Goal: Task Accomplishment & Management: Manage account settings

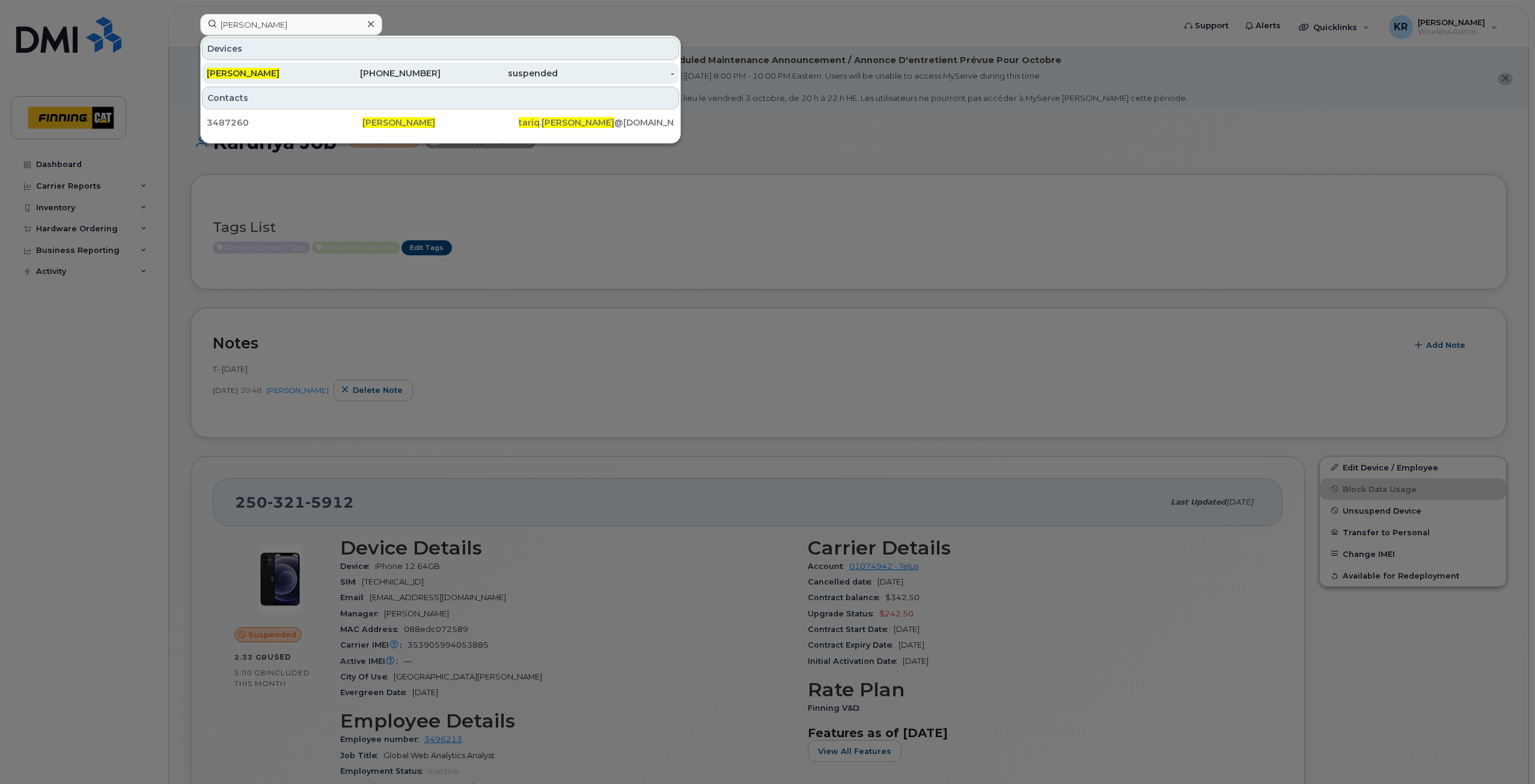
type input "[PERSON_NAME]"
click at [429, 77] on div "587-643-5632" at bounding box center [382, 73] width 117 height 12
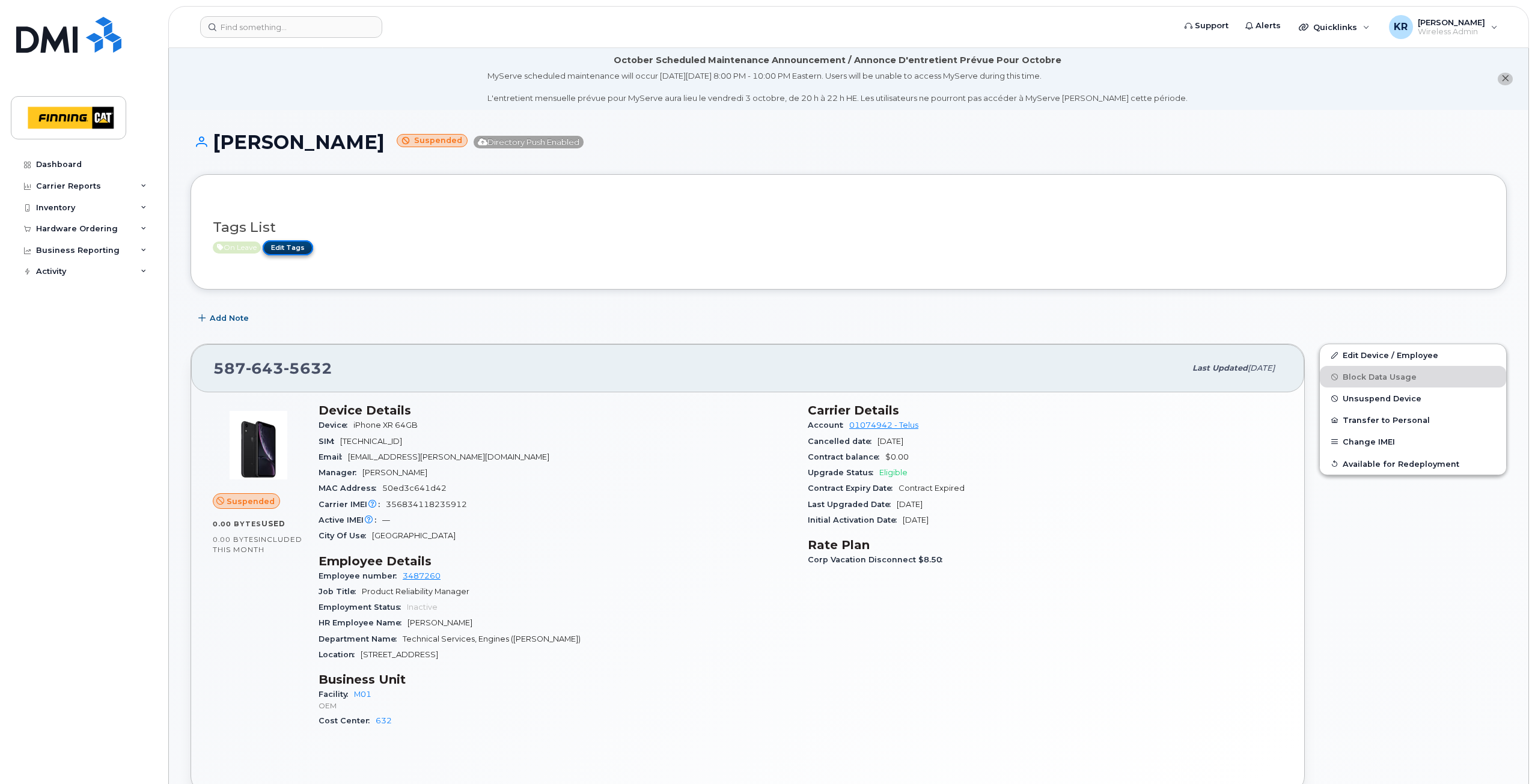
click at [299, 243] on link "Edit Tags" at bounding box center [288, 248] width 50 height 15
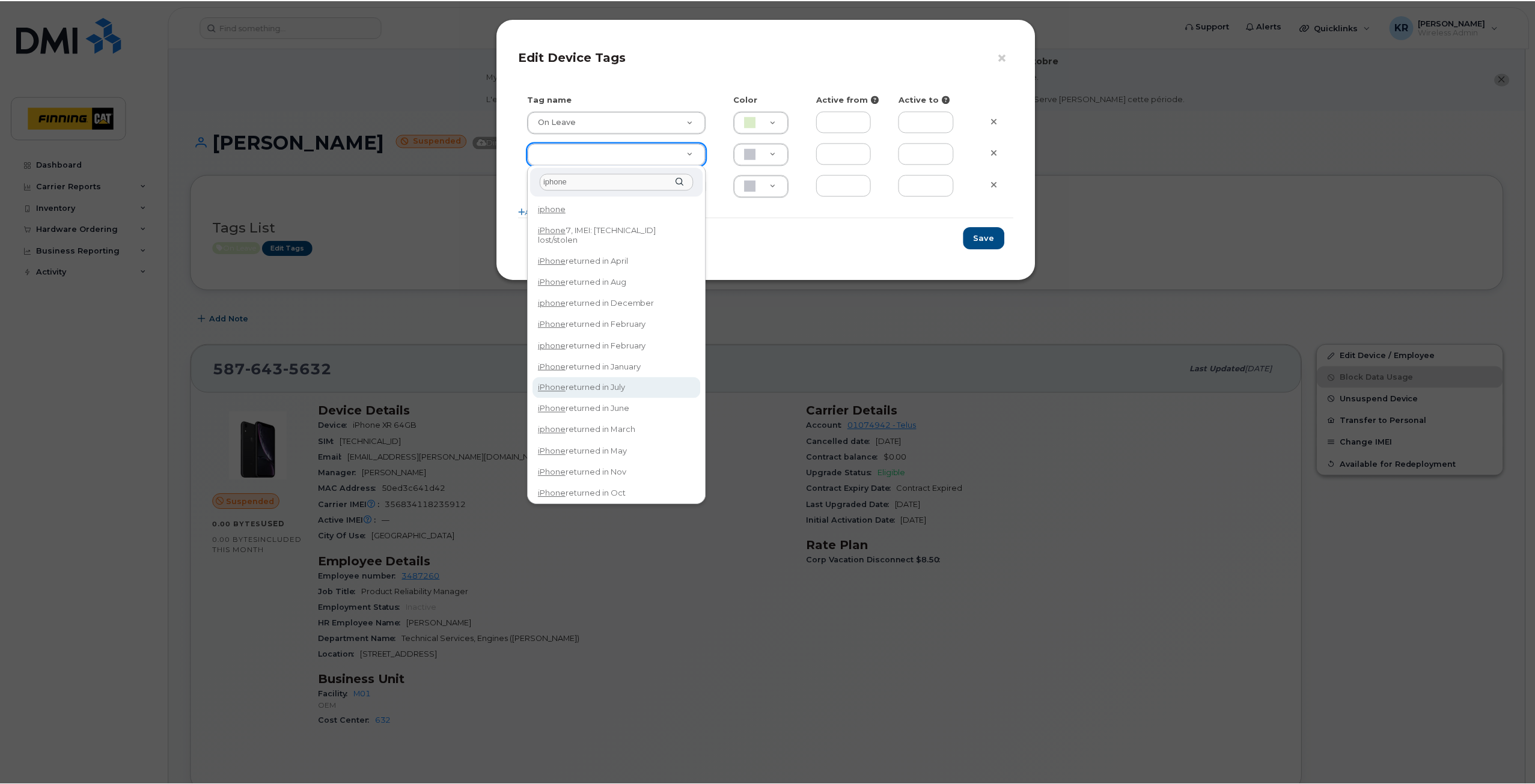
scroll to position [26, 0]
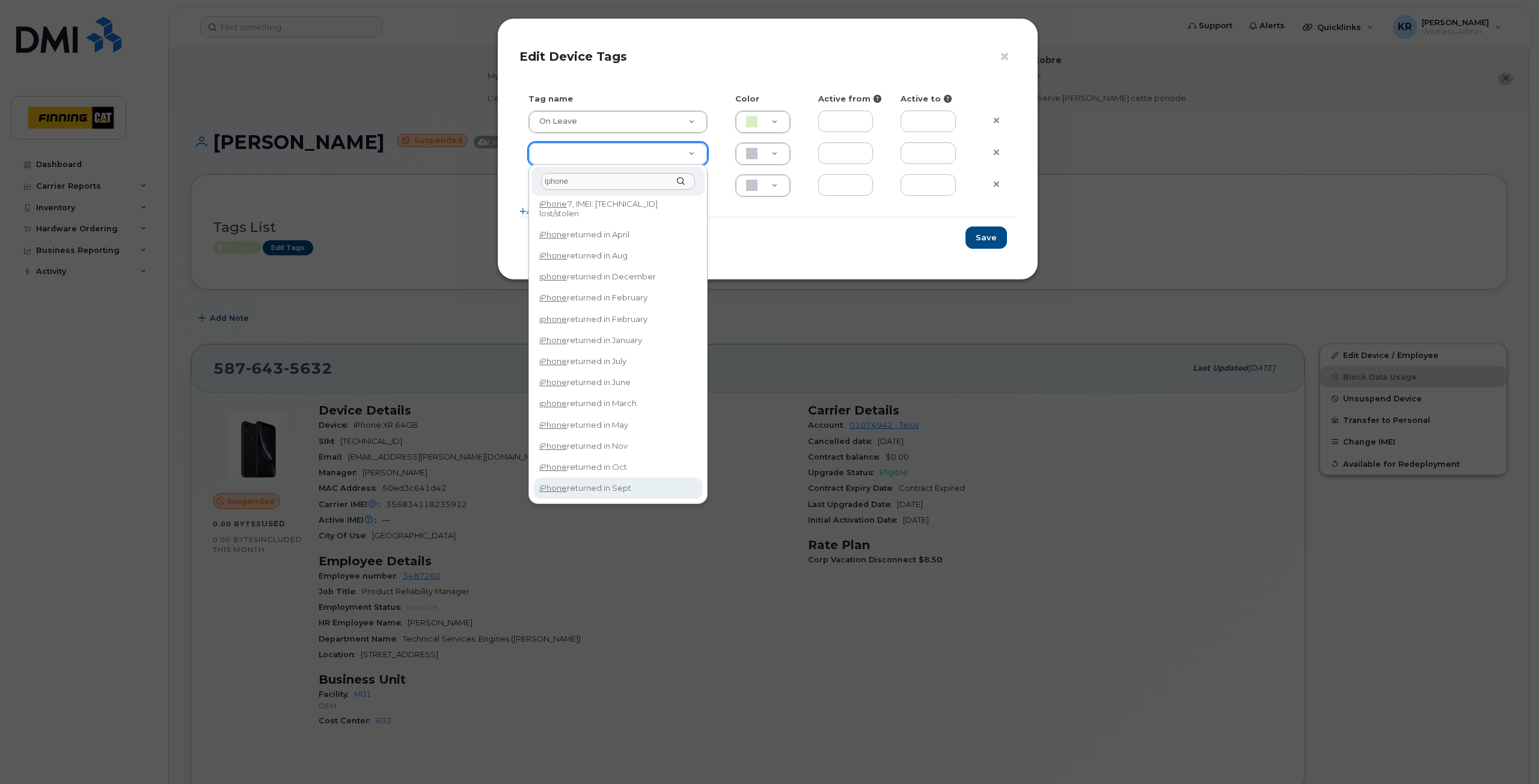
type input "iphone"
type input "iPhone returned in Sept"
type input "DFD3EE"
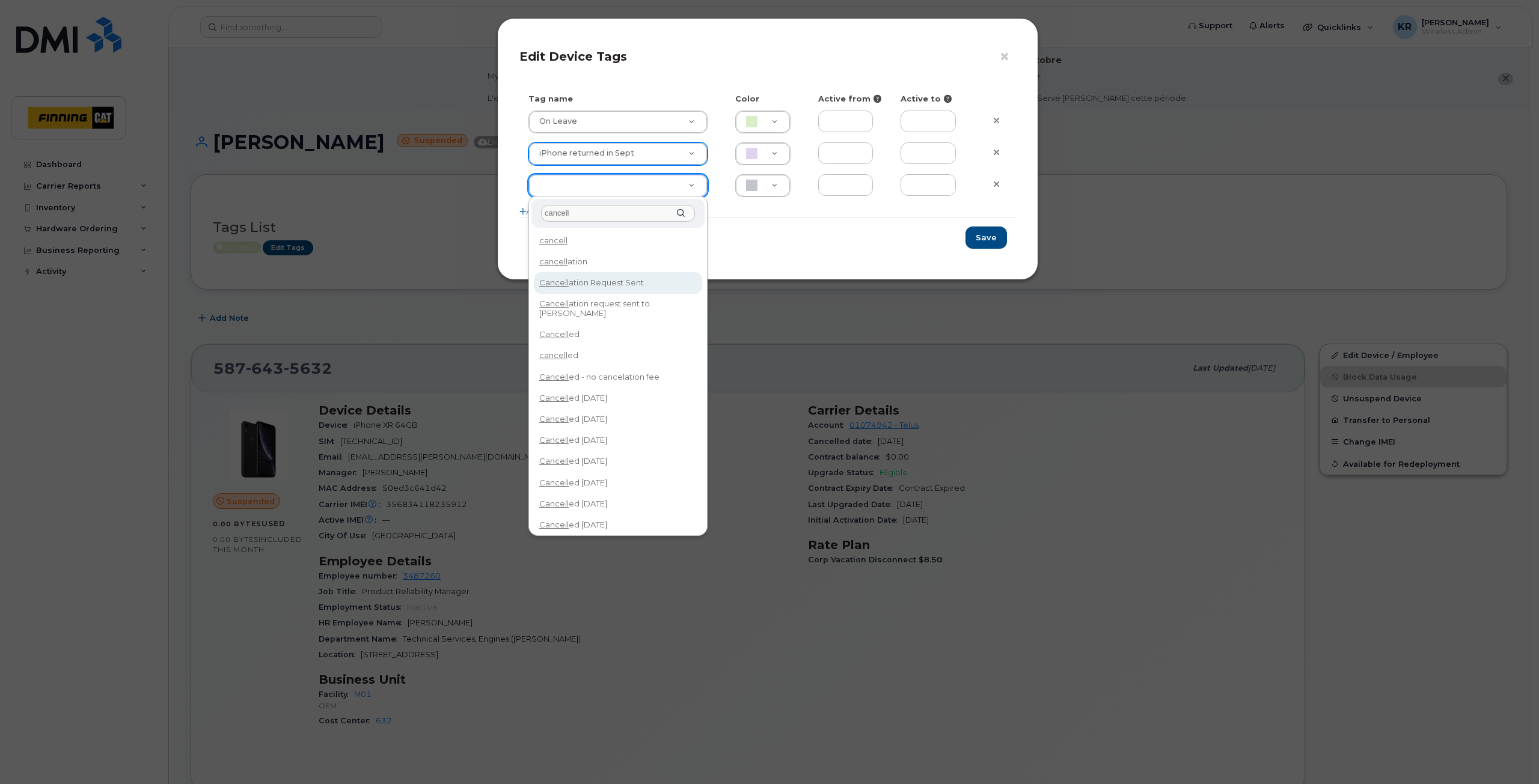
type input "cancell"
type input "Cancellation Request Sent"
type input "FDDCC5"
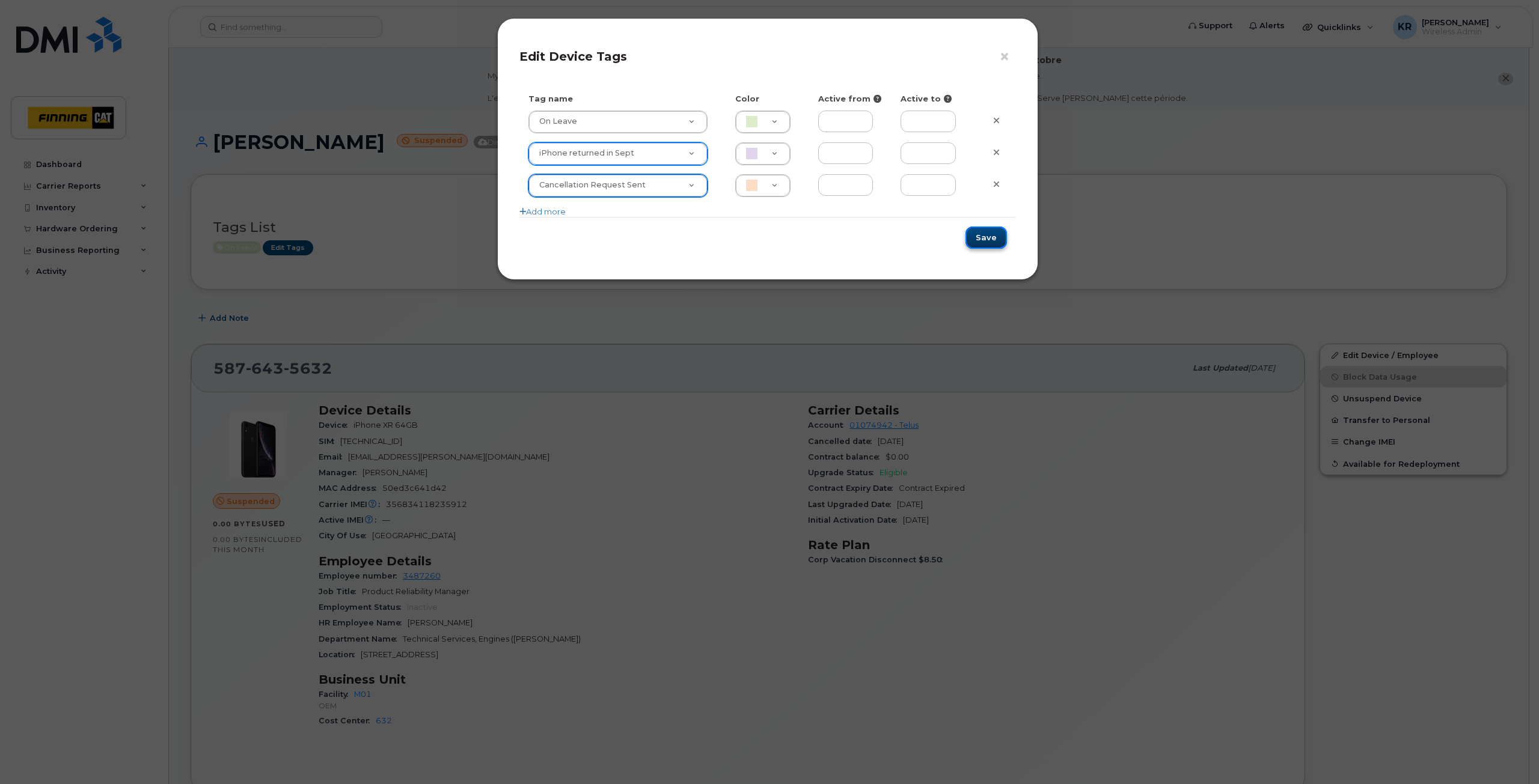
click at [993, 235] on button "Save" at bounding box center [986, 238] width 42 height 22
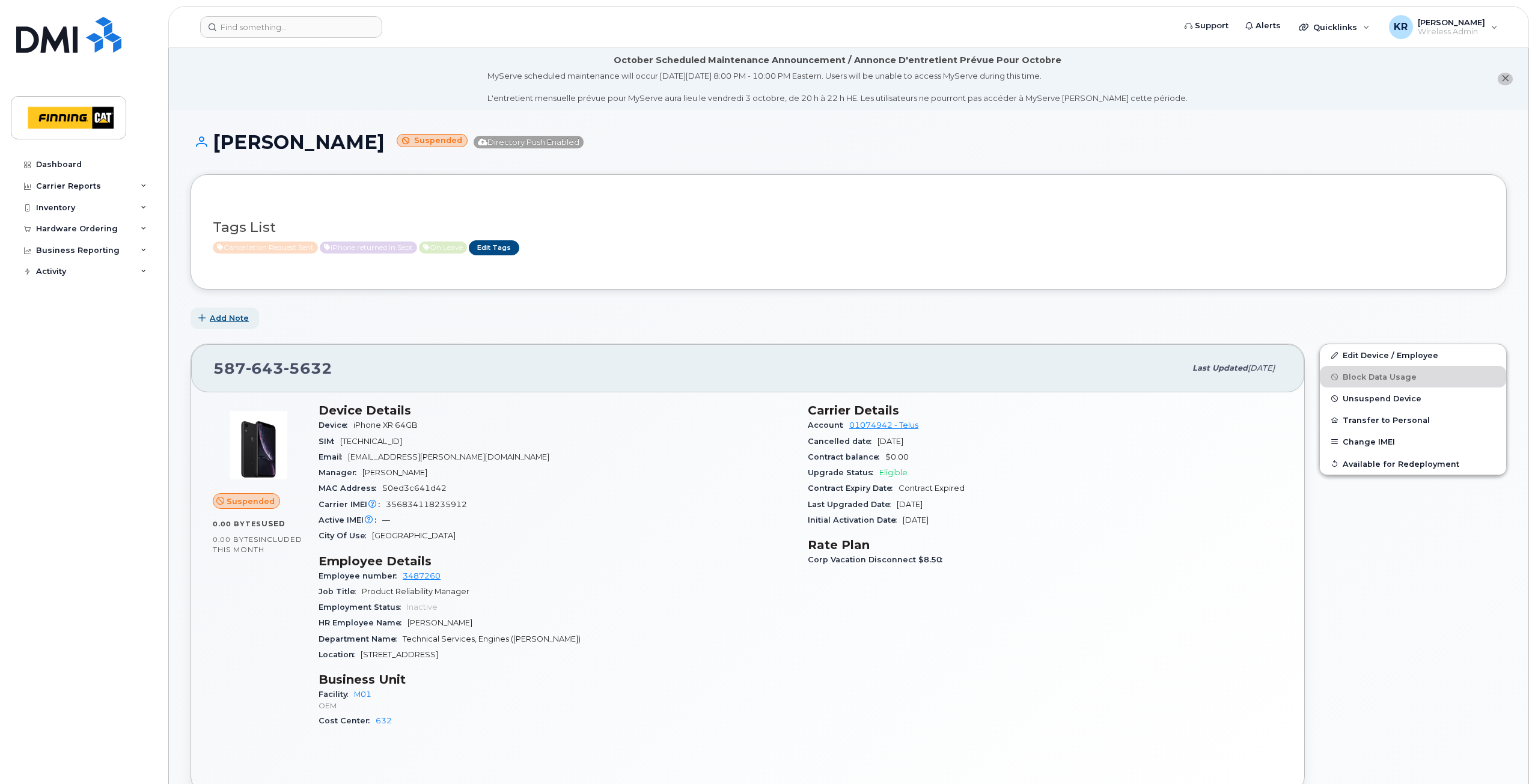
click at [216, 317] on span "Add Note" at bounding box center [230, 317] width 39 height 11
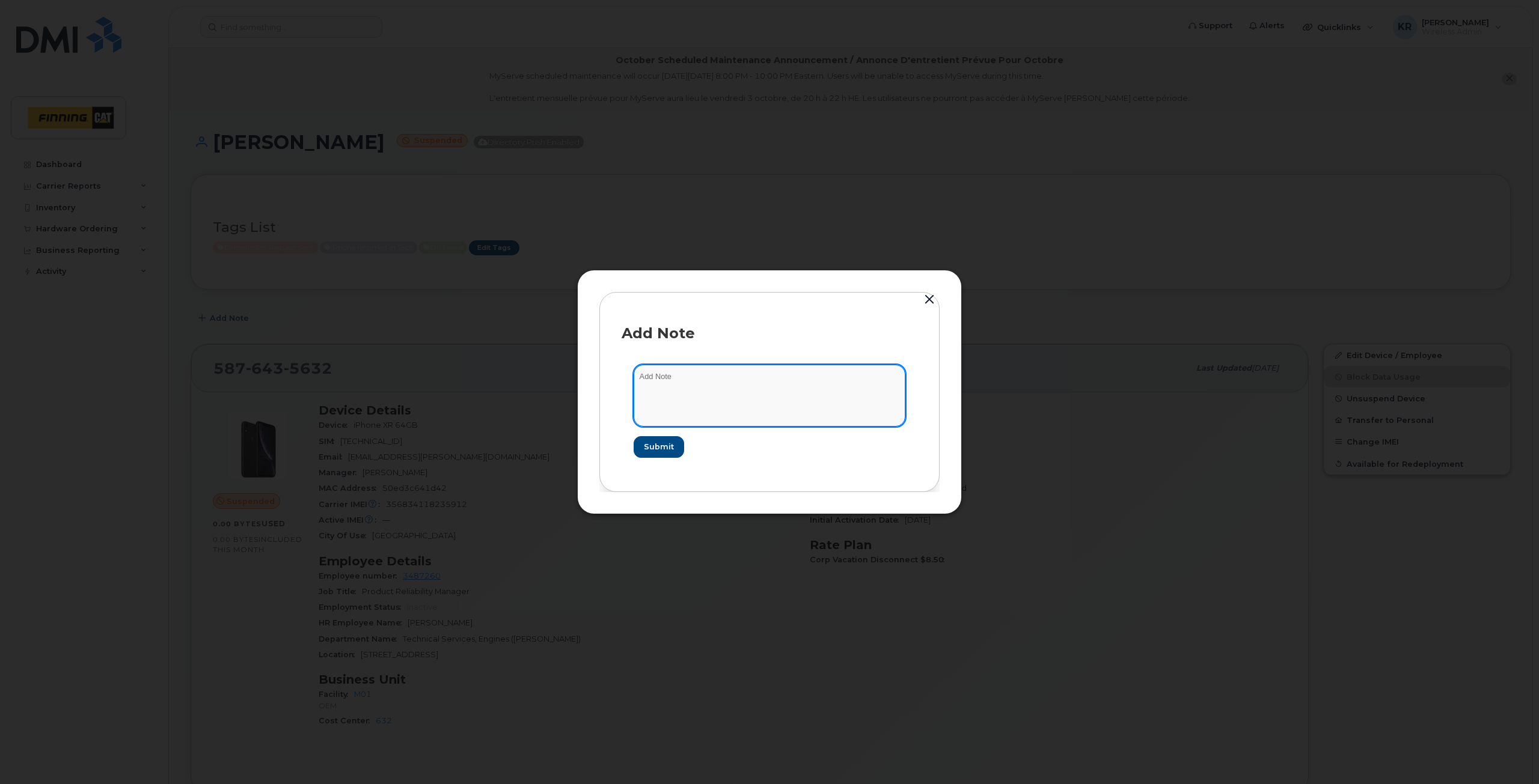
click at [737, 376] on textarea at bounding box center [769, 396] width 271 height 61
type textarea "Cancellation request sent Sept 30/25"
click at [648, 450] on span "Submit" at bounding box center [658, 446] width 30 height 11
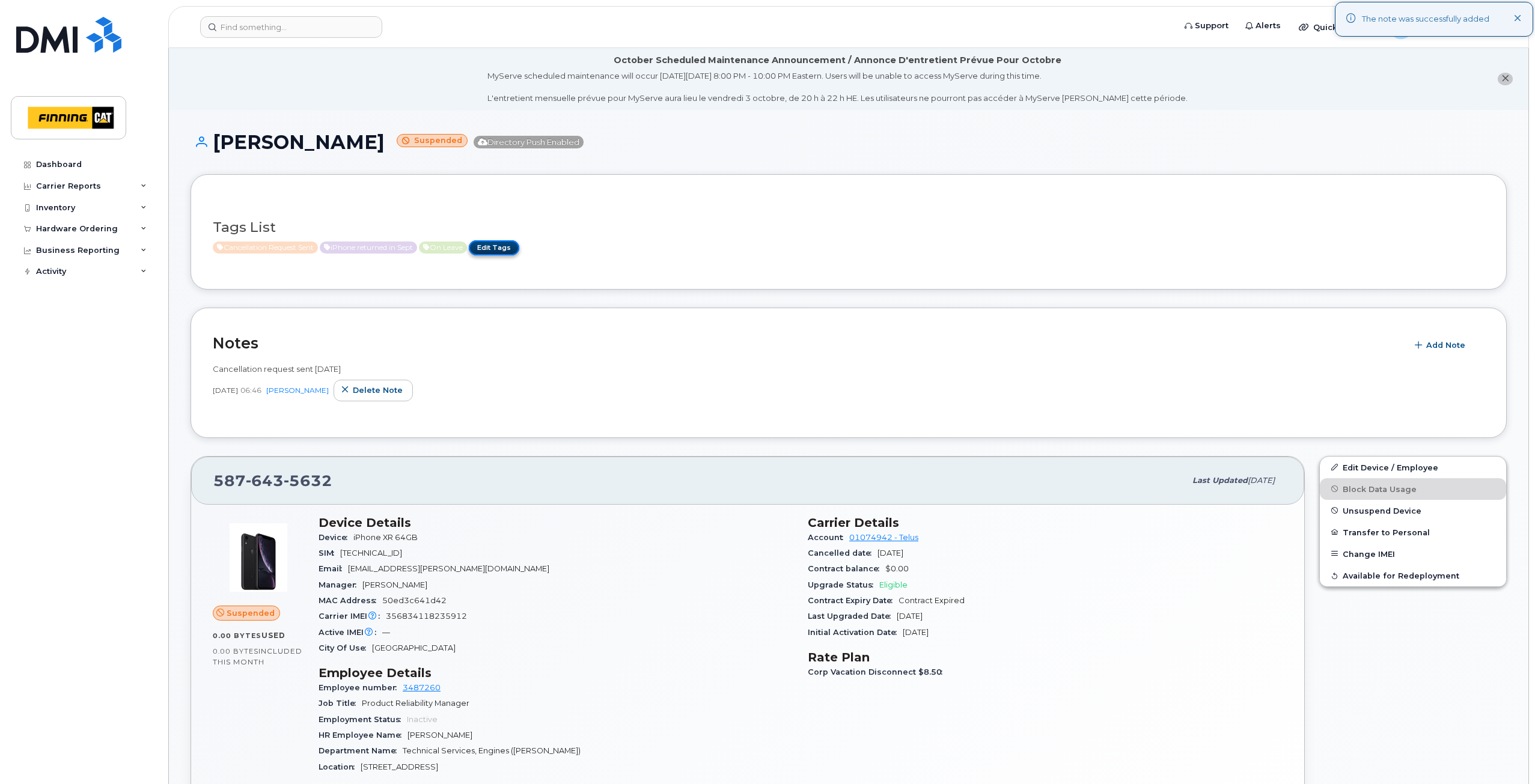
click at [505, 244] on link "Edit Tags" at bounding box center [493, 248] width 50 height 15
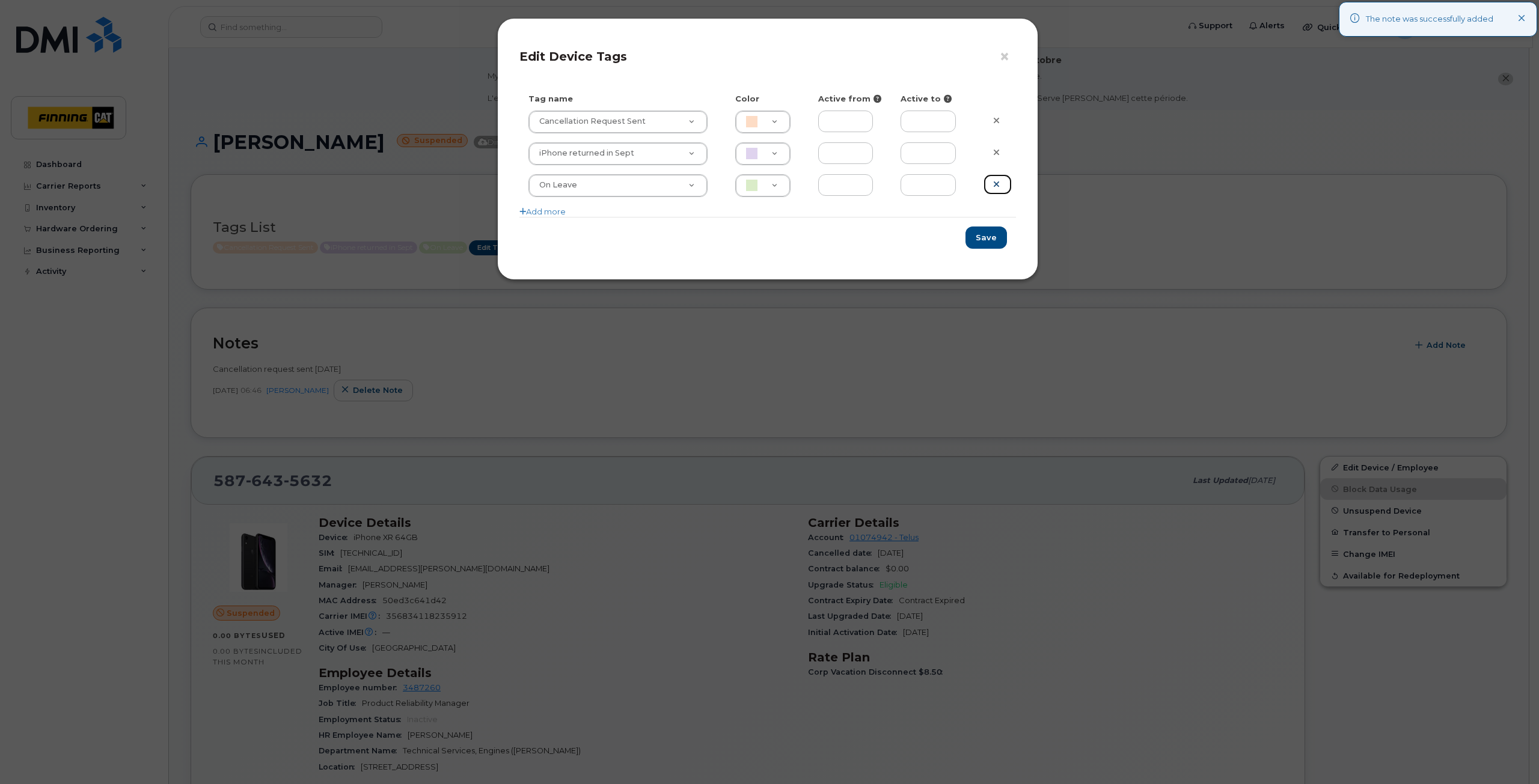
click at [994, 184] on icon at bounding box center [997, 184] width 7 height 9
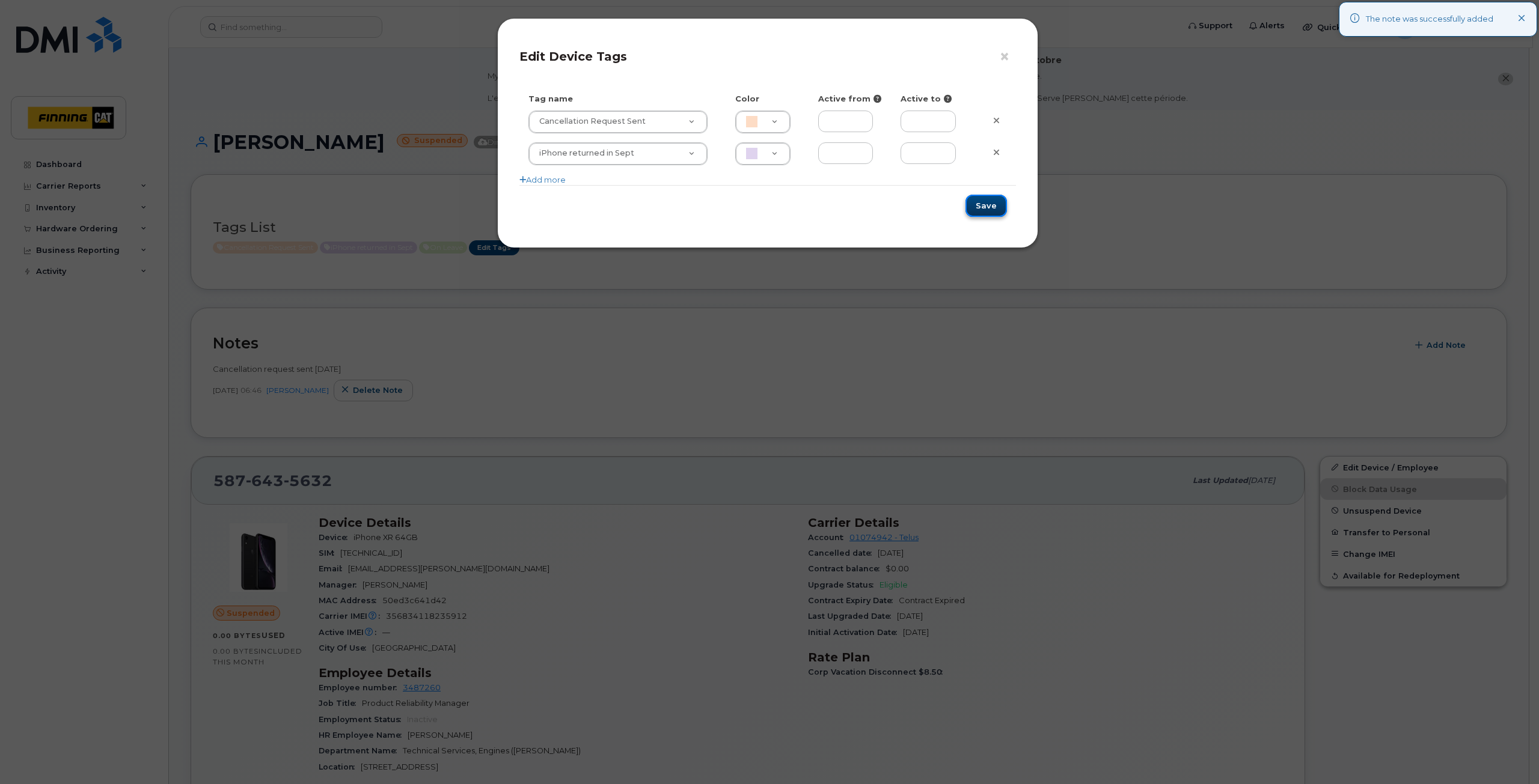
click at [990, 207] on button "Save" at bounding box center [986, 206] width 42 height 22
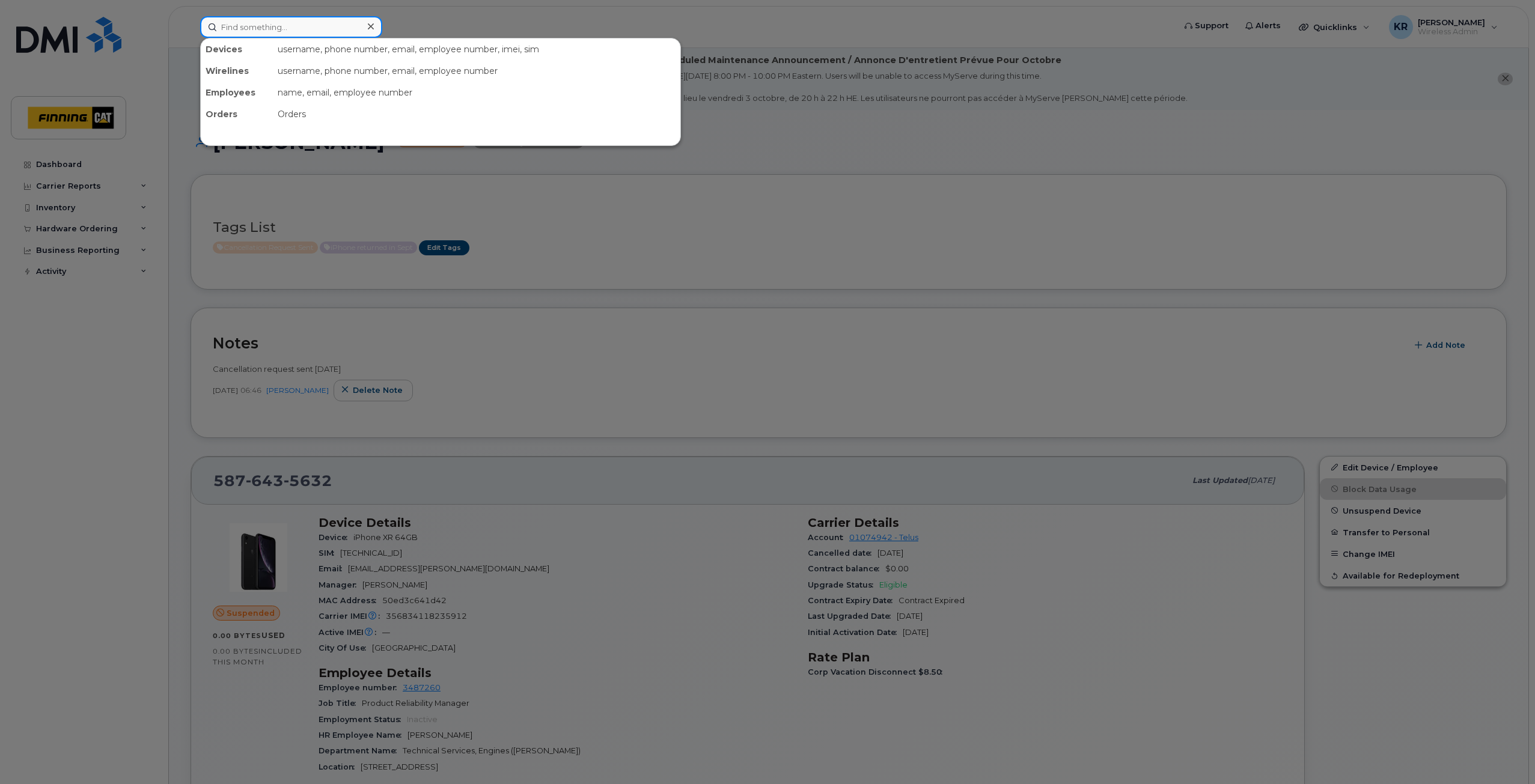
click at [254, 27] on input at bounding box center [291, 26] width 182 height 21
click at [268, 26] on input at bounding box center [291, 26] width 182 height 21
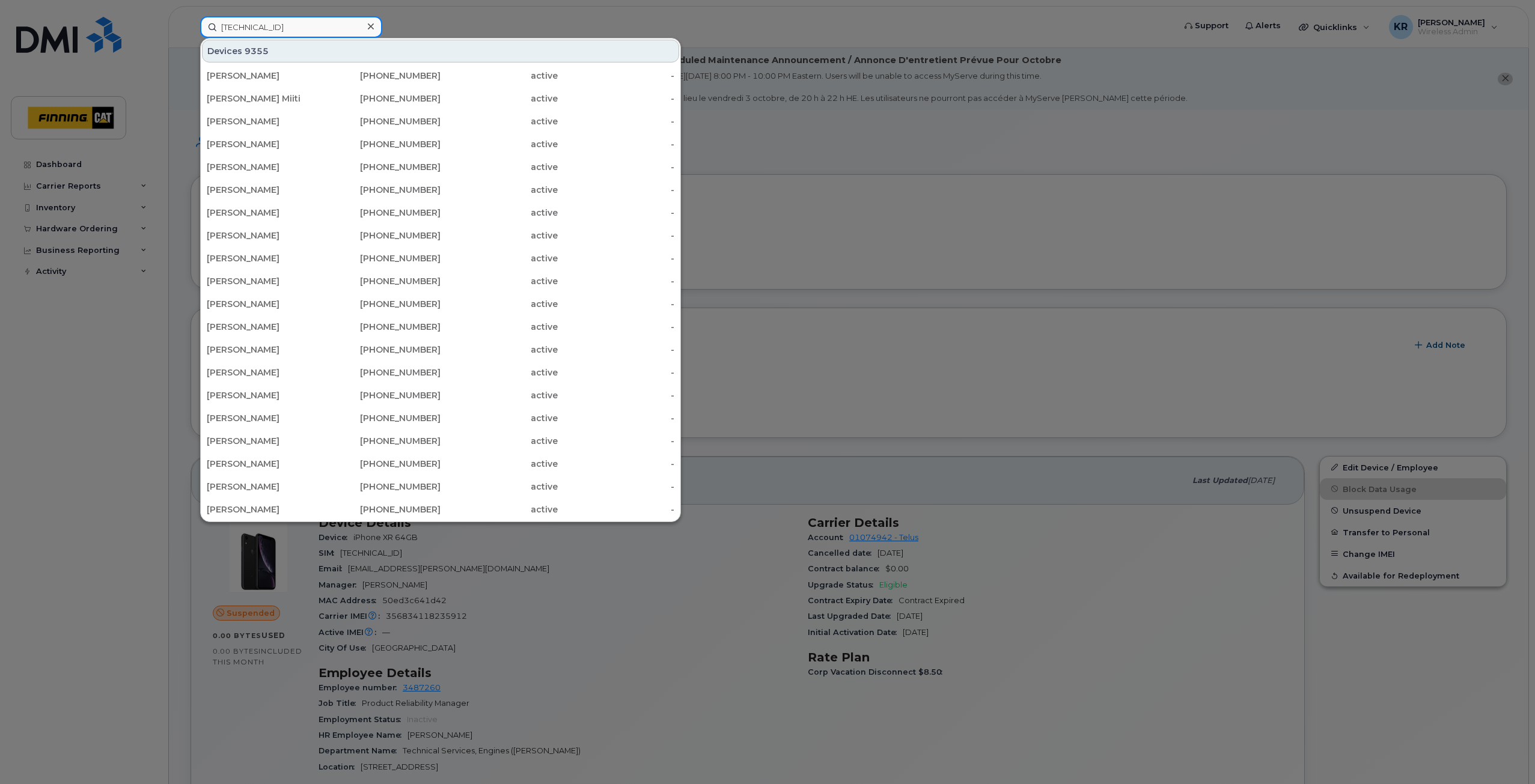
type input "8912230102357625577"
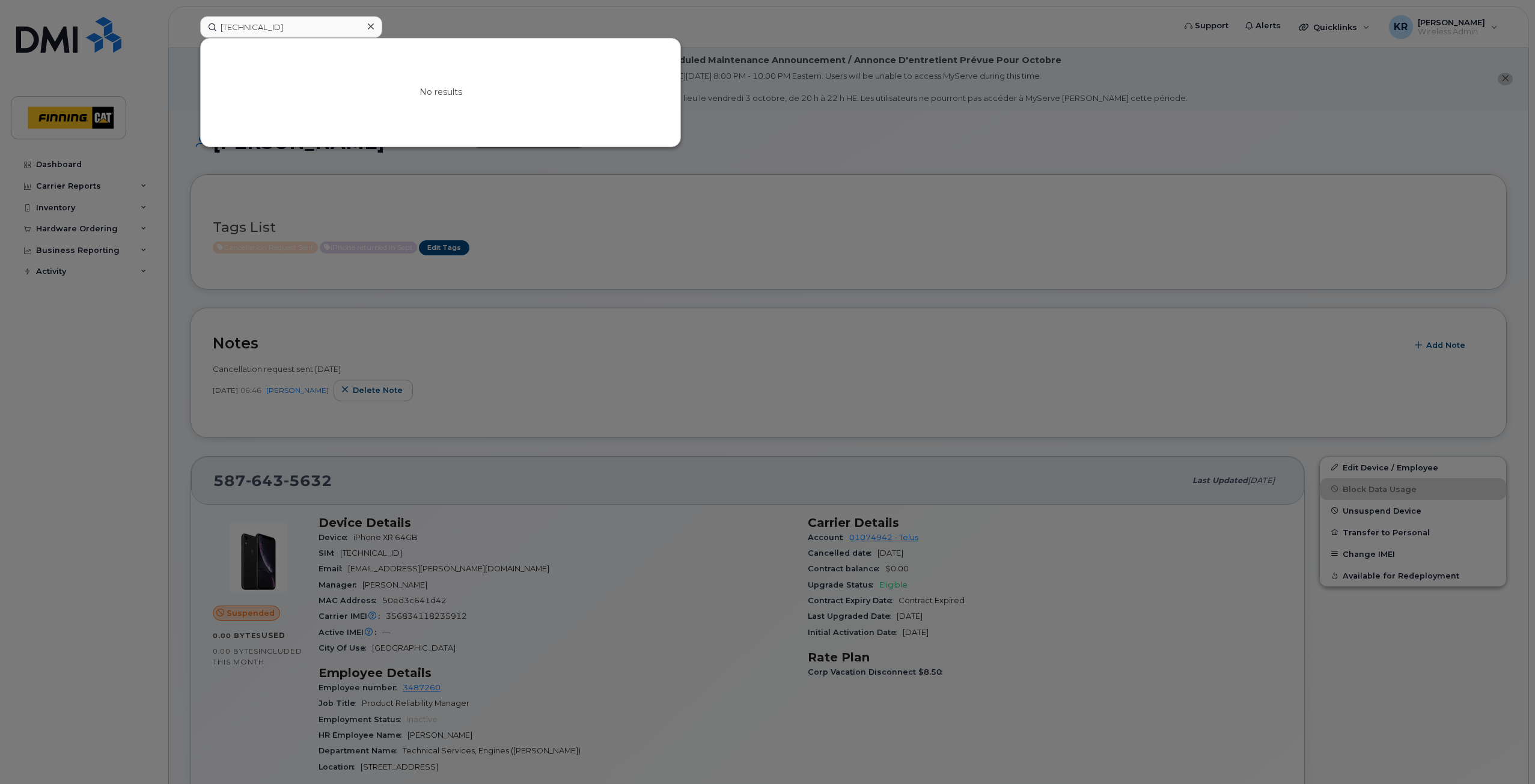
click at [373, 28] on icon at bounding box center [370, 26] width 6 height 9
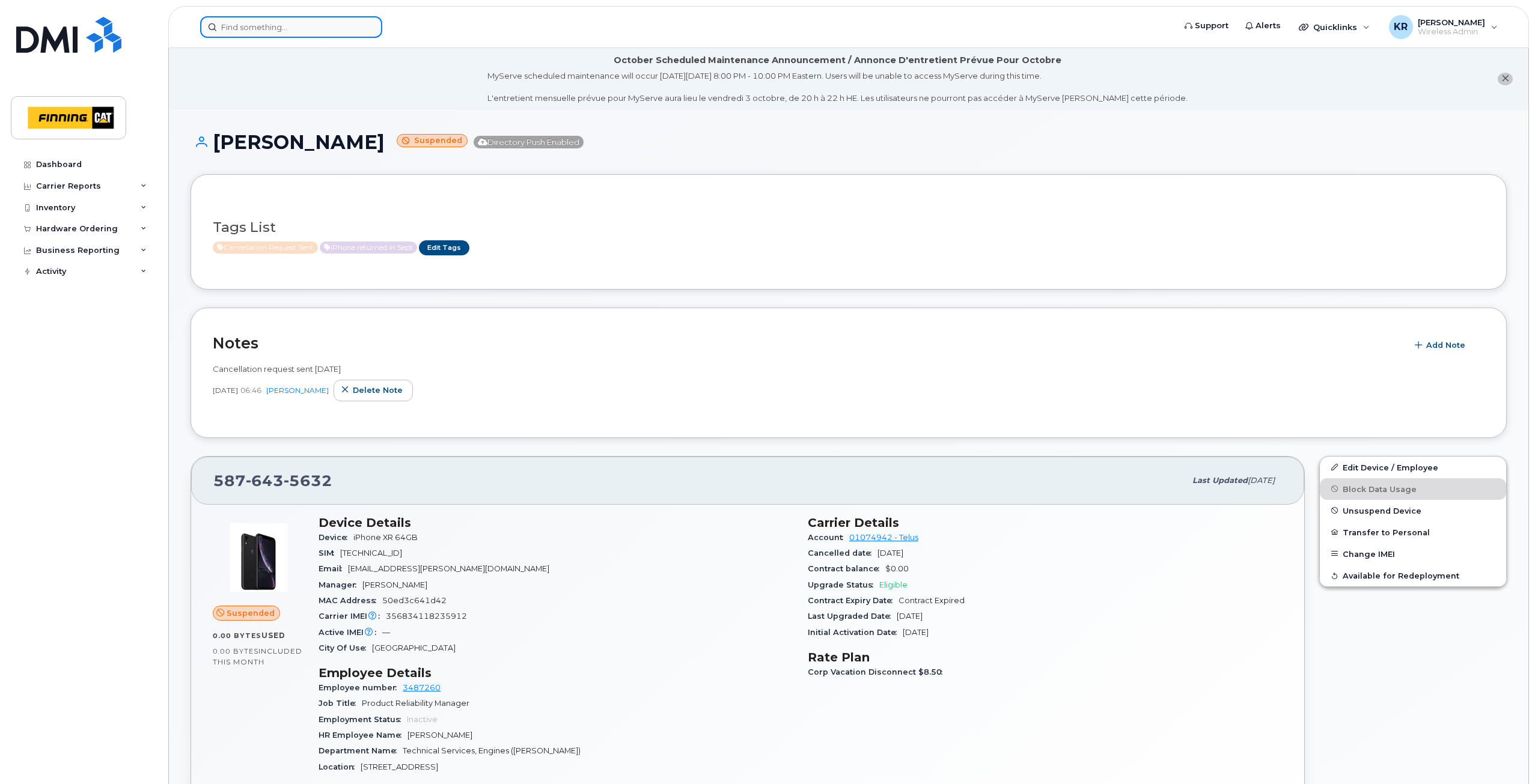
click at [284, 31] on input at bounding box center [291, 26] width 182 height 21
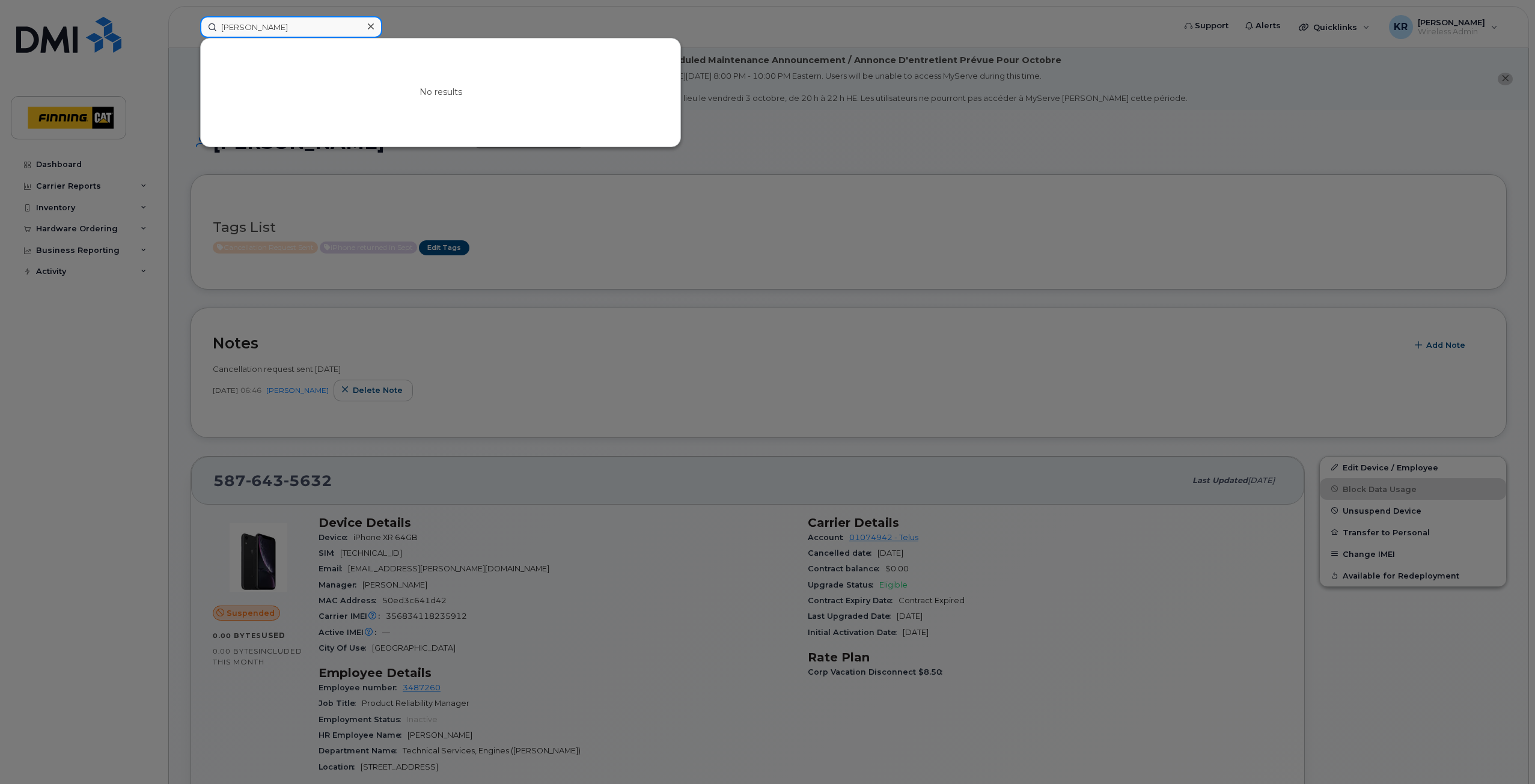
drag, startPoint x: 282, startPoint y: 31, endPoint x: 198, endPoint y: 31, distance: 84.0
click at [198, 31] on div "mandi mehr No results" at bounding box center [683, 26] width 986 height 21
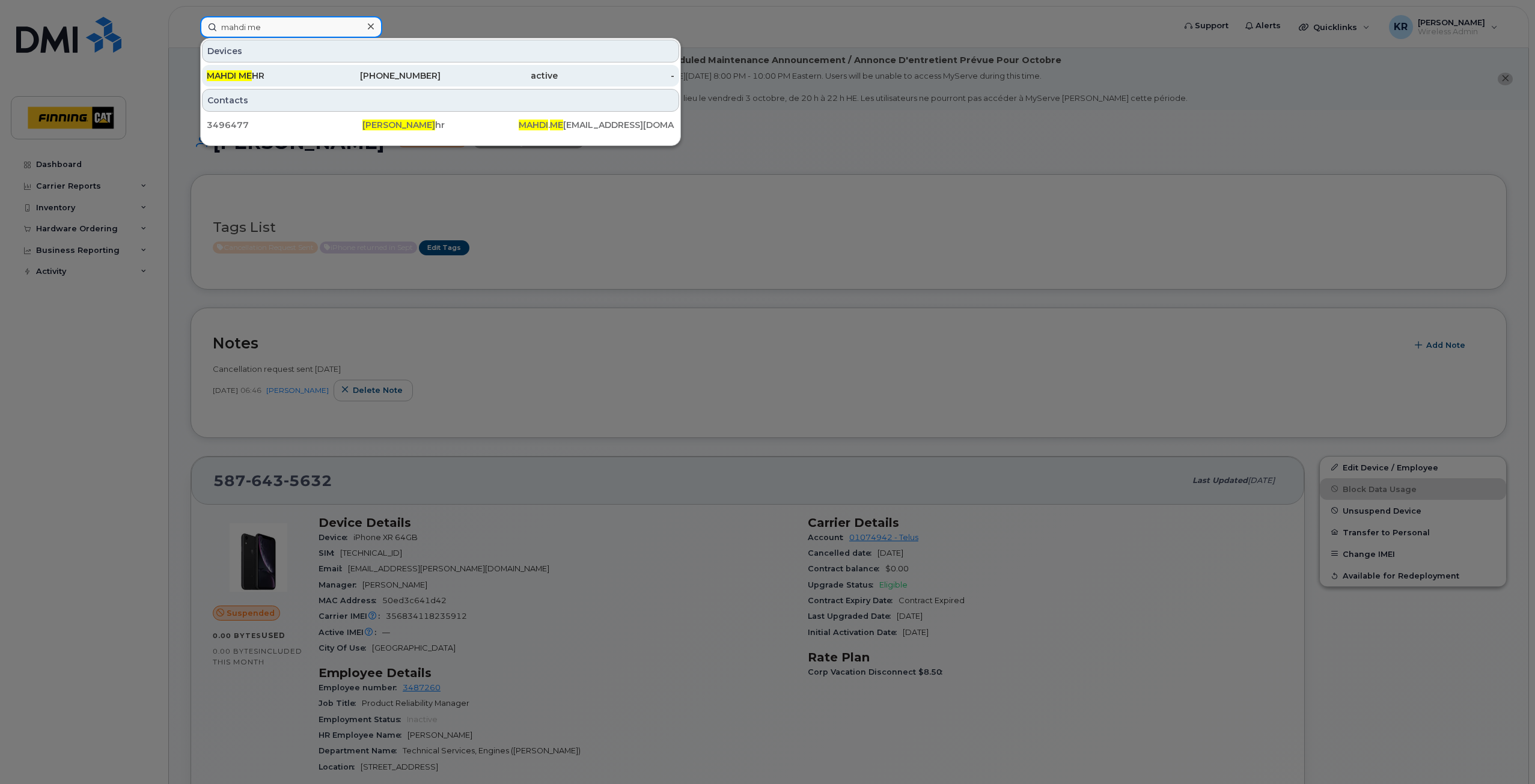
type input "mahdi me"
click at [296, 73] on div "MAHDI ME HR" at bounding box center [265, 76] width 117 height 12
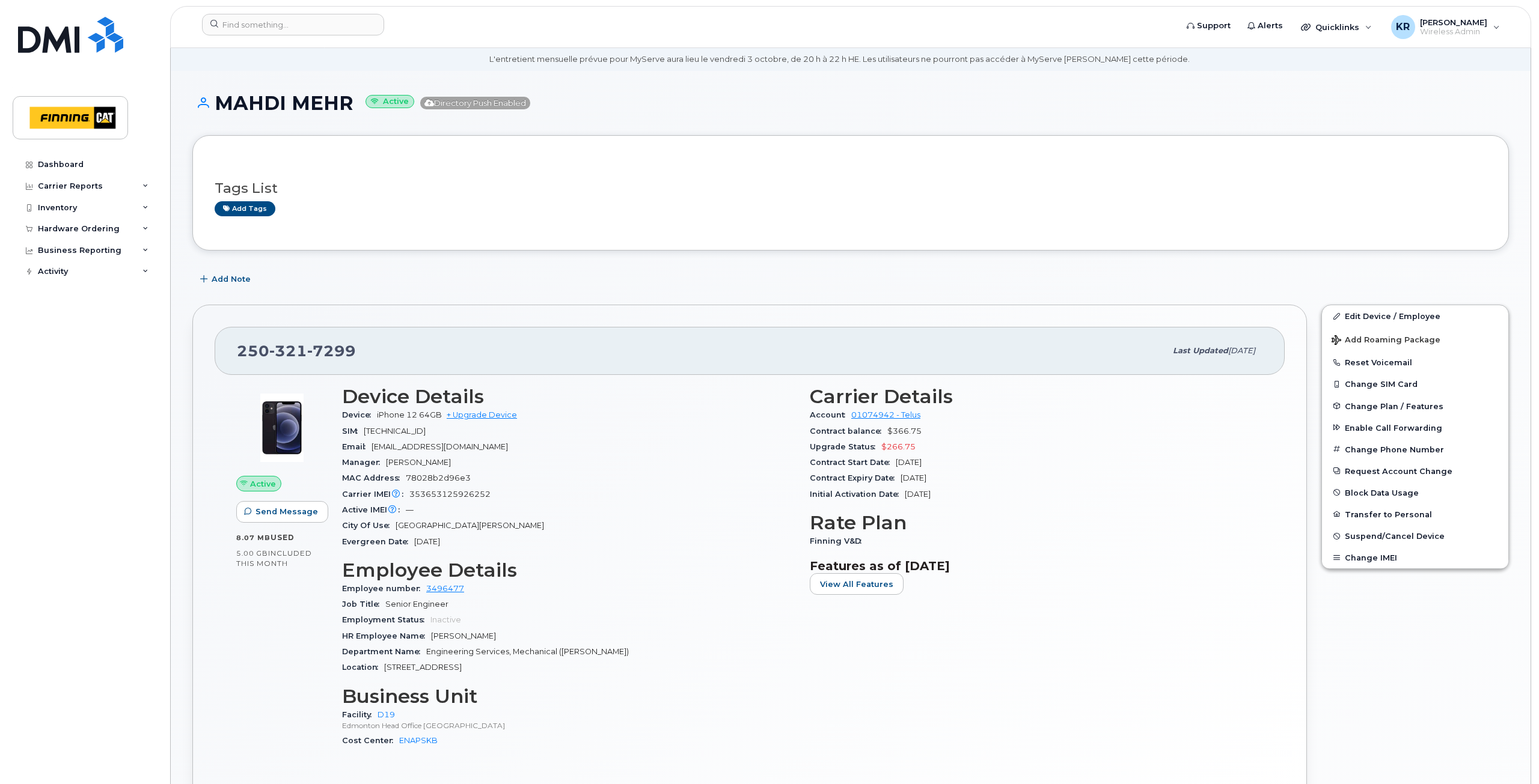
scroll to position [60, 0]
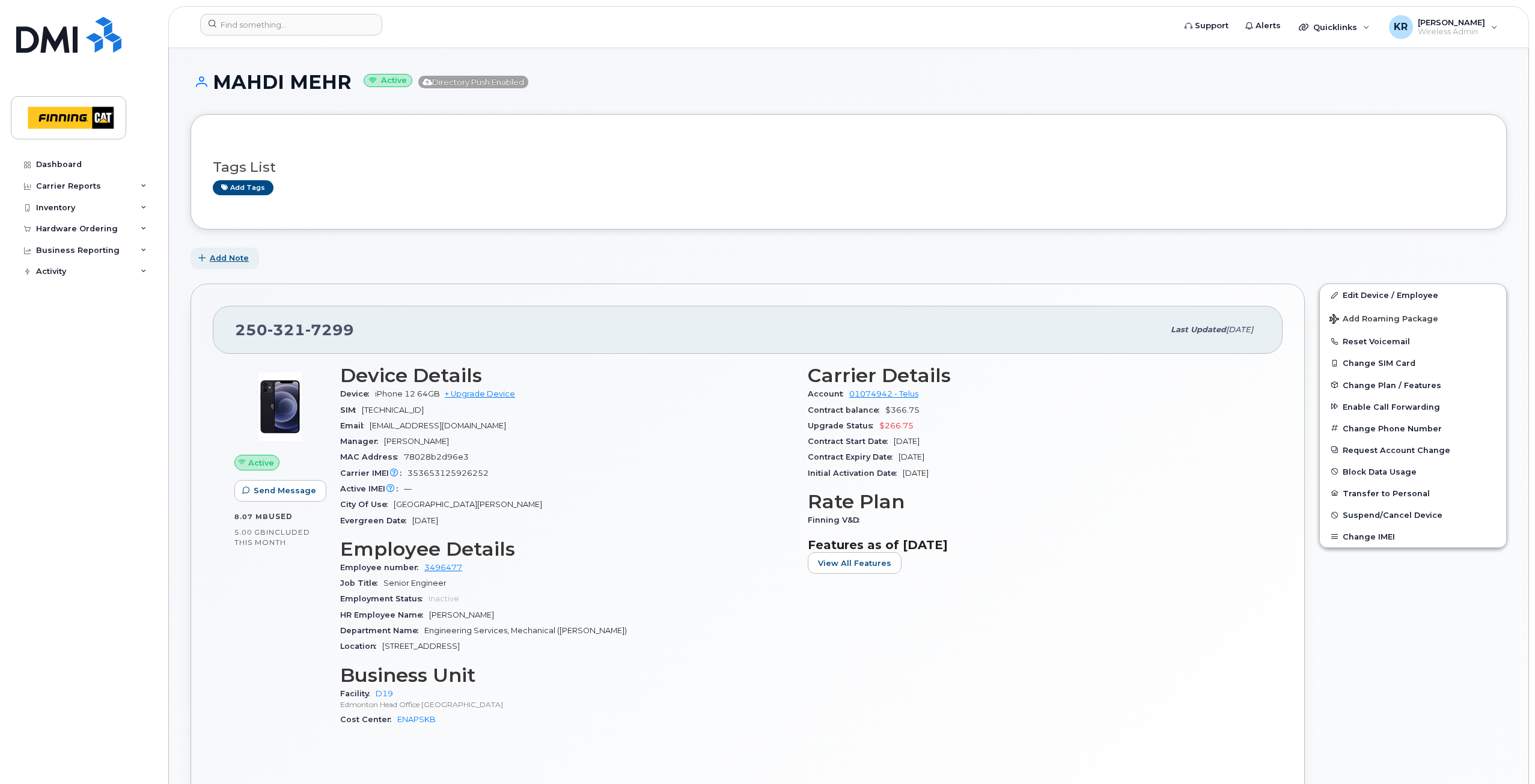
click at [235, 255] on span "Add Note" at bounding box center [230, 258] width 39 height 11
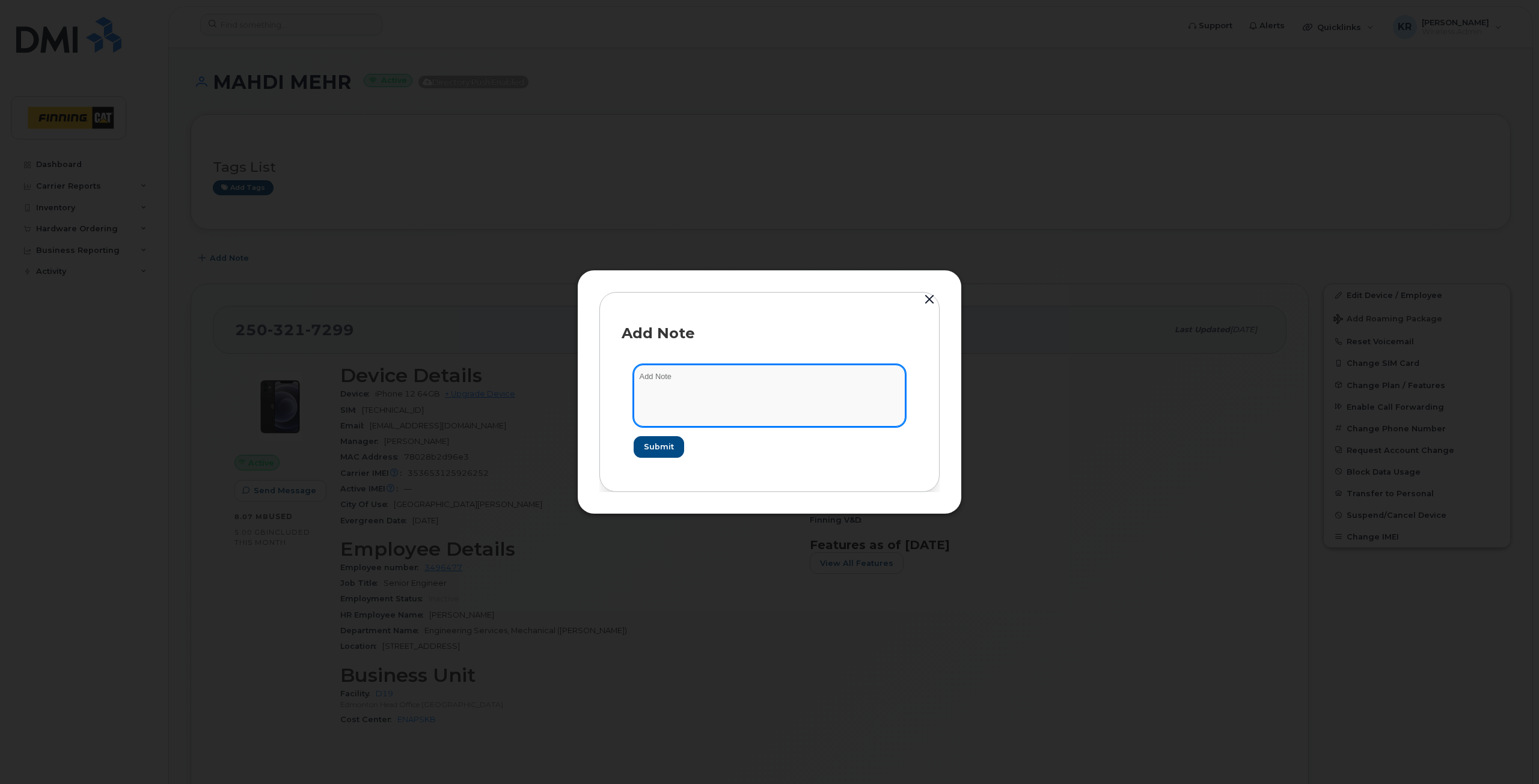
click at [726, 386] on textarea at bounding box center [769, 396] width 271 height 61
click at [930, 297] on button "button" at bounding box center [929, 300] width 18 height 17
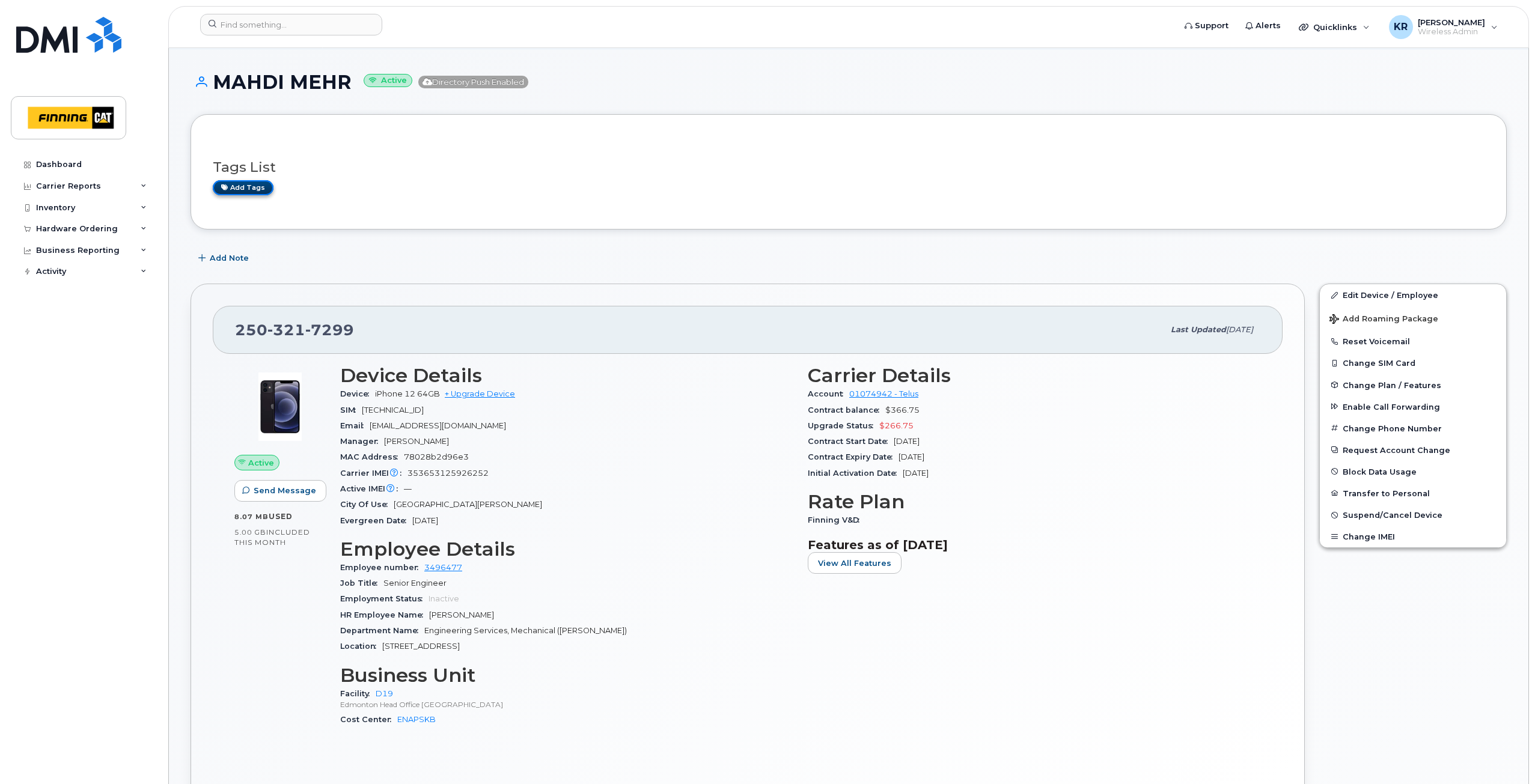
click at [237, 190] on link "Add tags" at bounding box center [242, 188] width 61 height 15
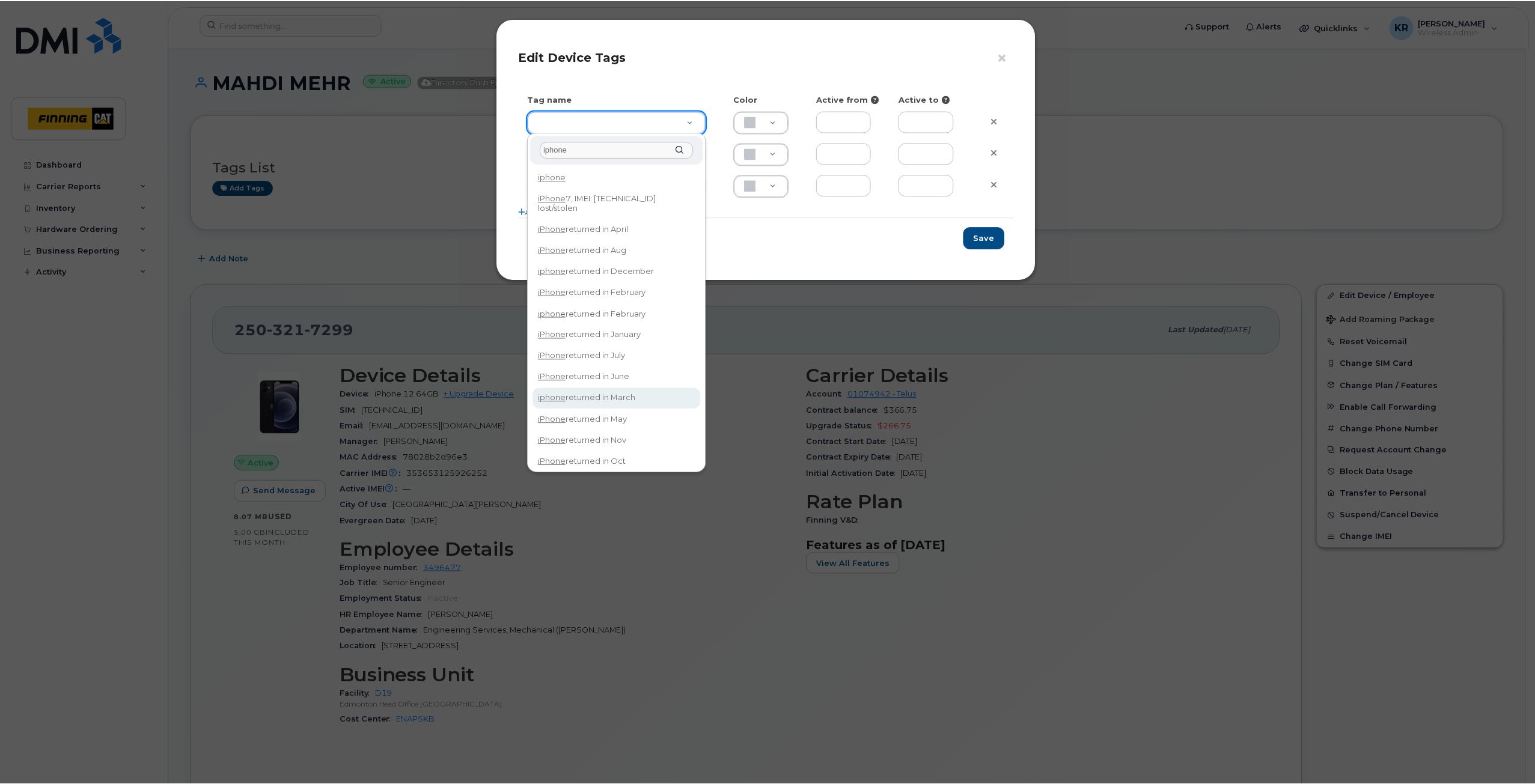
scroll to position [26, 0]
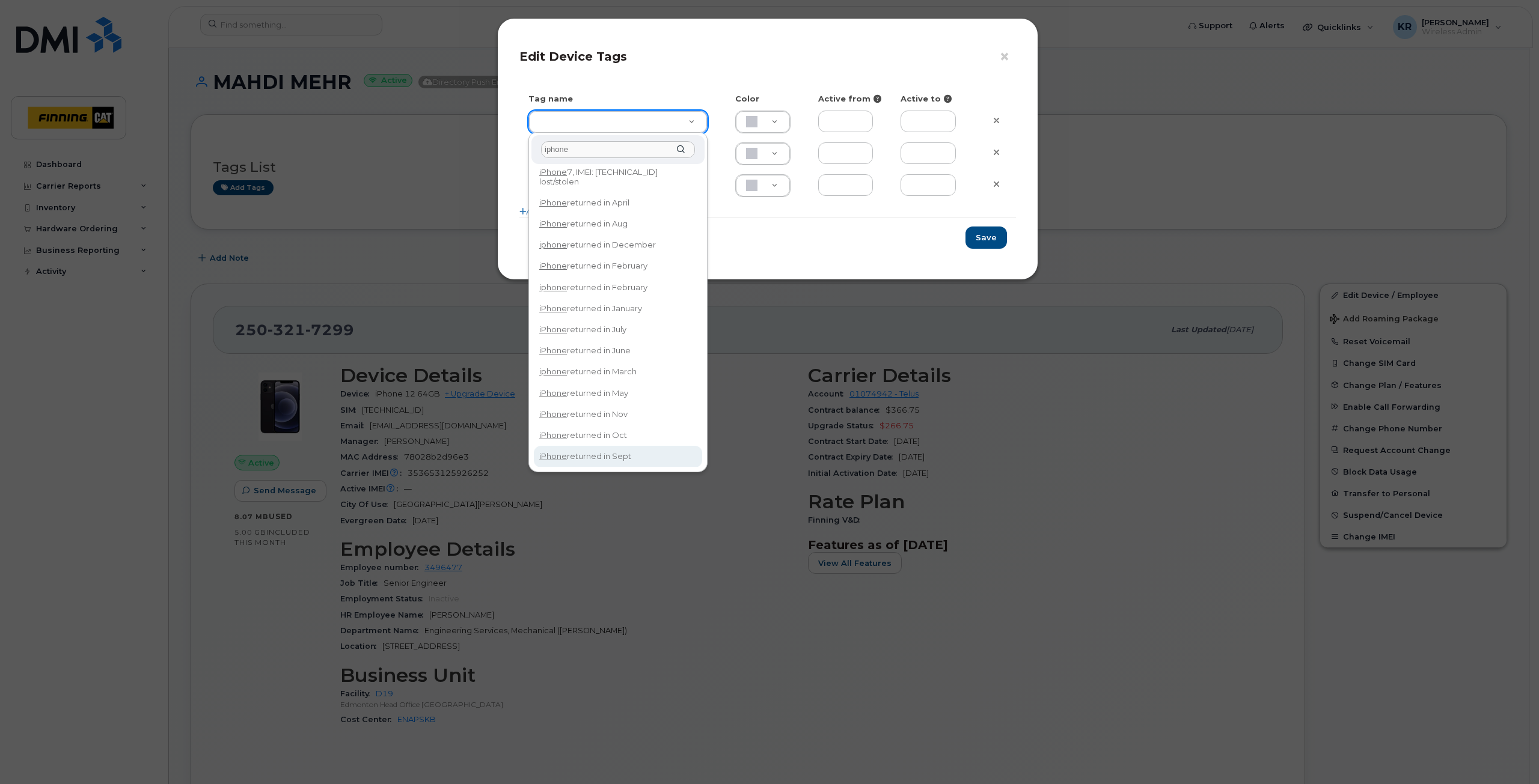
type input "iphone"
type input "iPhone returned in Sept"
type input "DFD3EE"
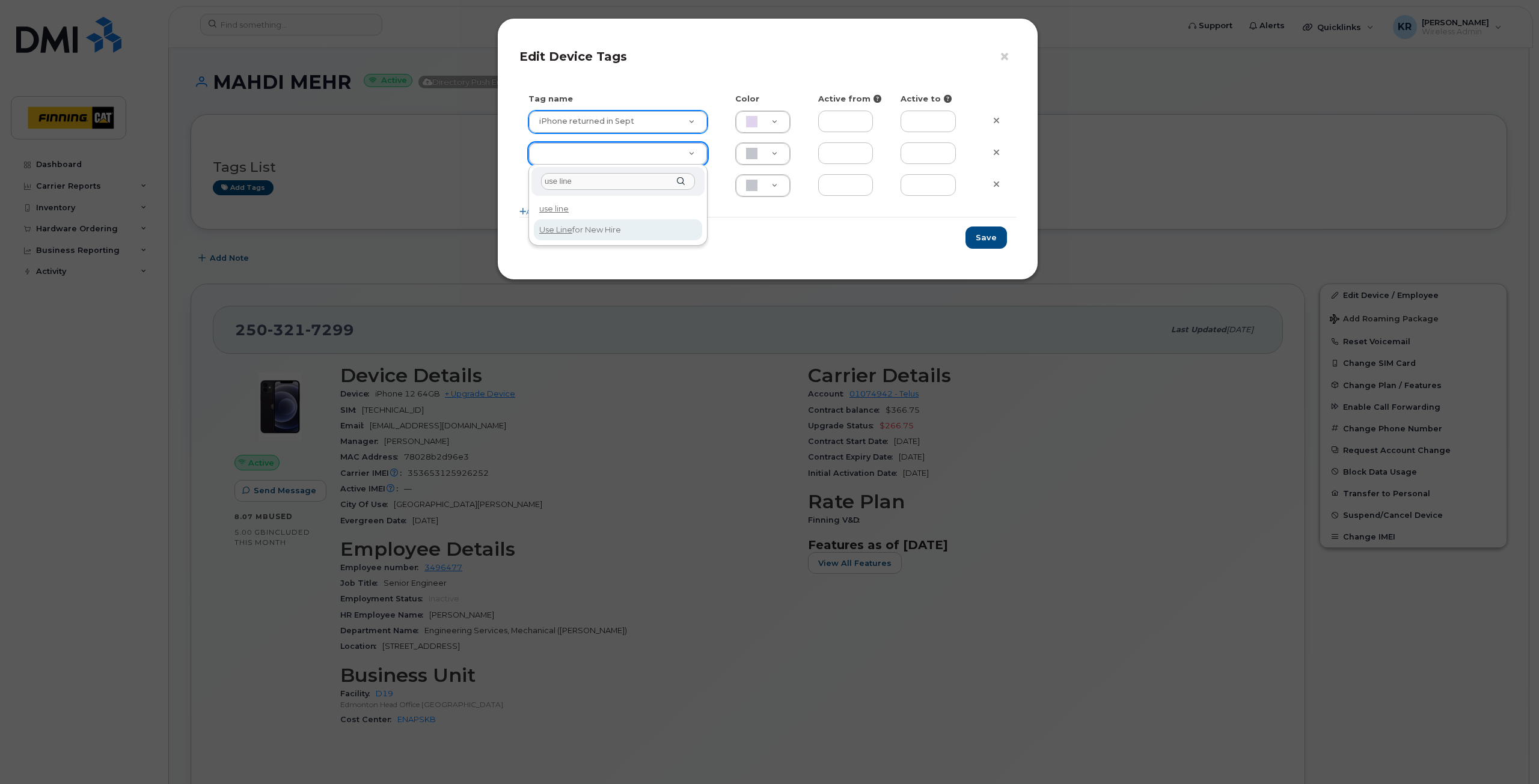
type input "use line"
type input "Use Line for New Hire"
type input "DAECC8"
click at [995, 240] on button "Save" at bounding box center [986, 238] width 42 height 22
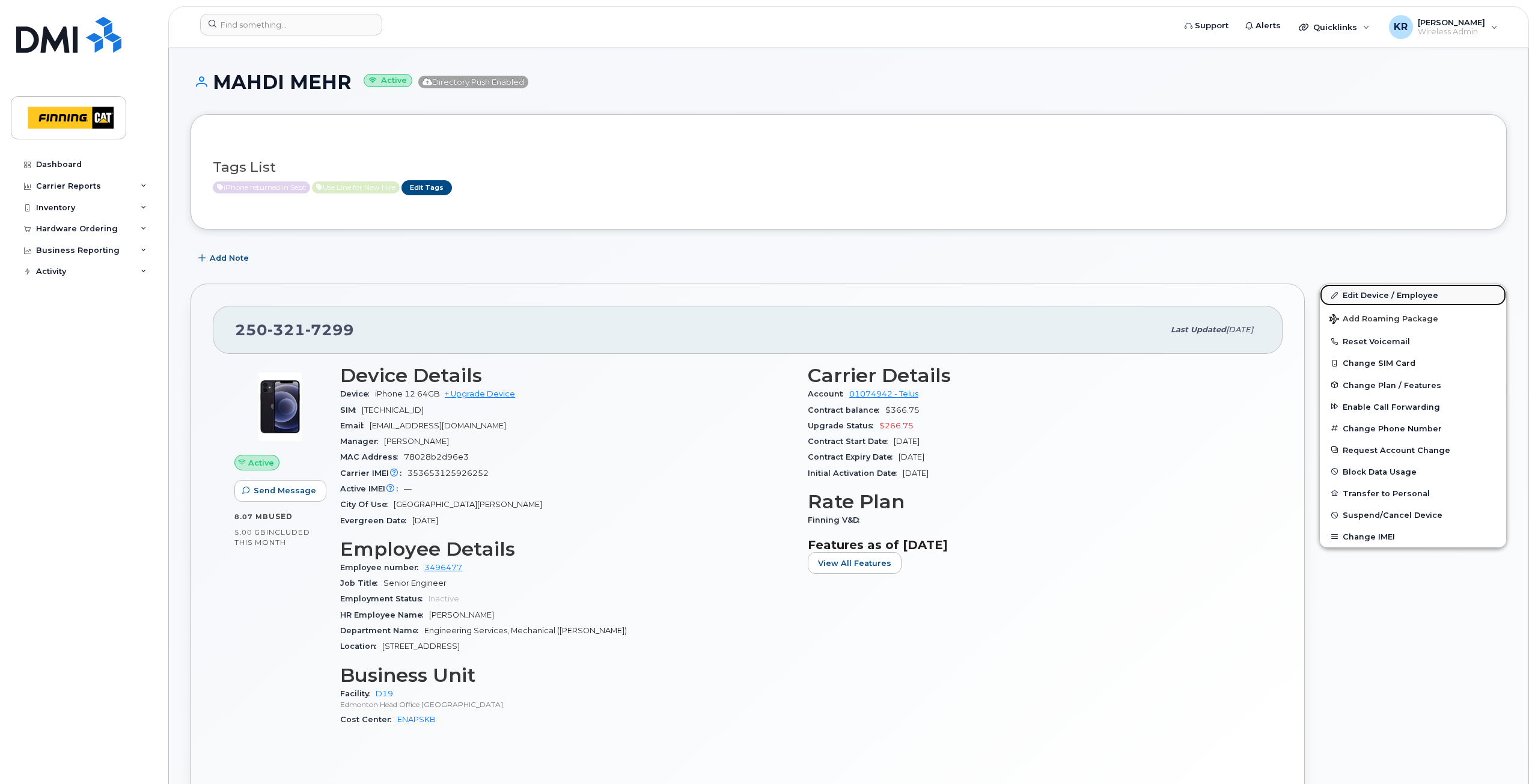
click at [1361, 290] on link "Edit Device / Employee" at bounding box center [1413, 294] width 186 height 21
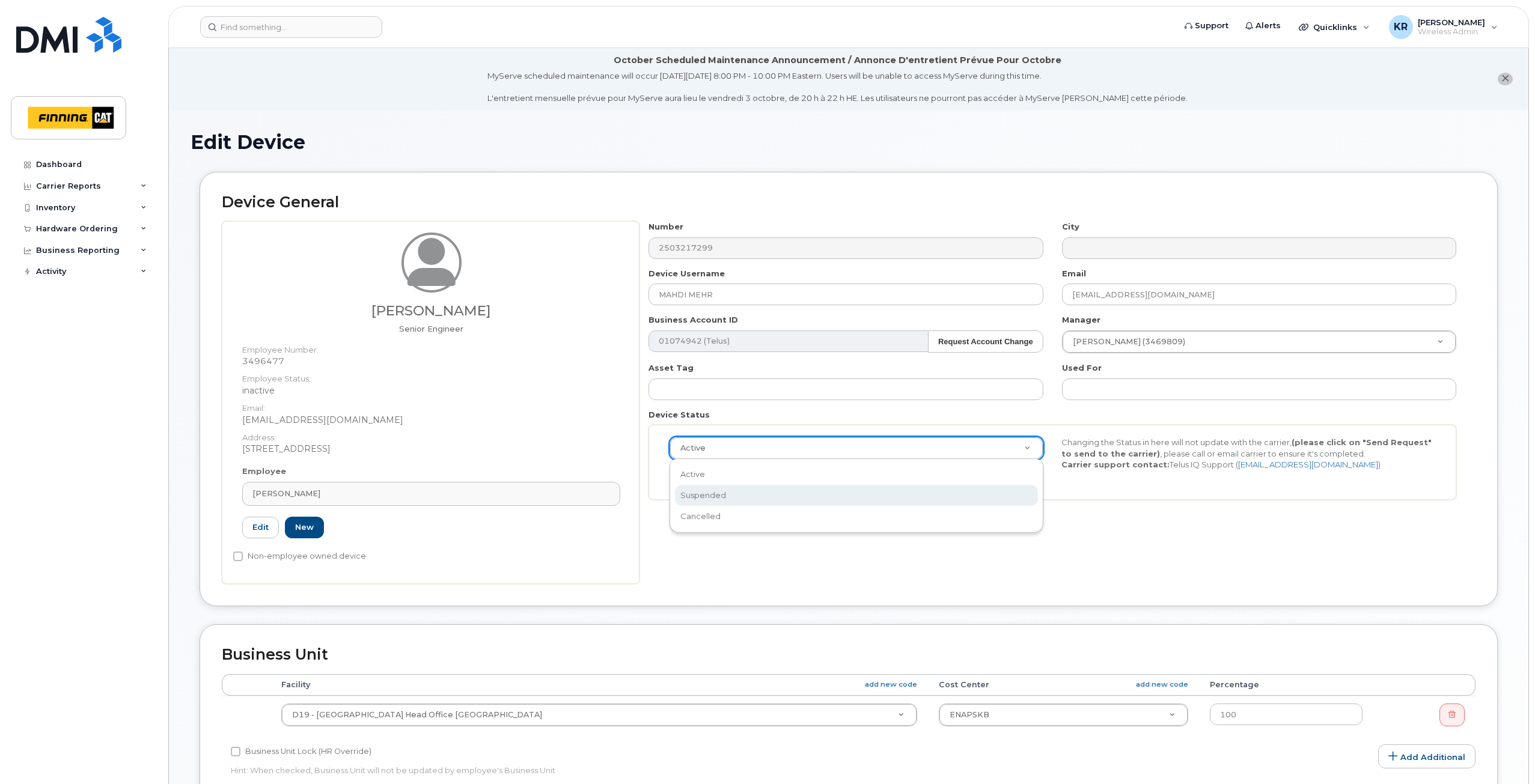
select select "suspended"
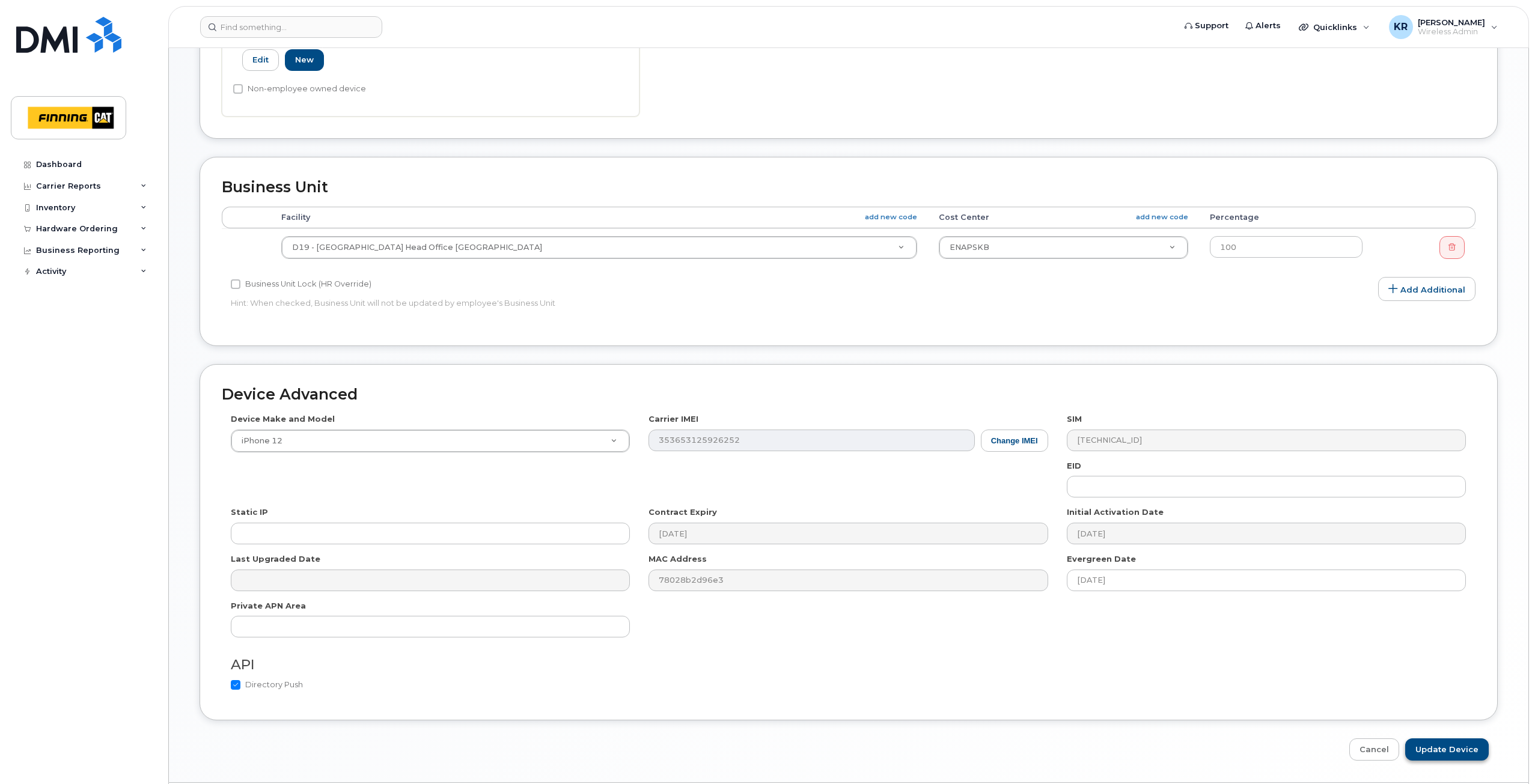
scroll to position [504, 0]
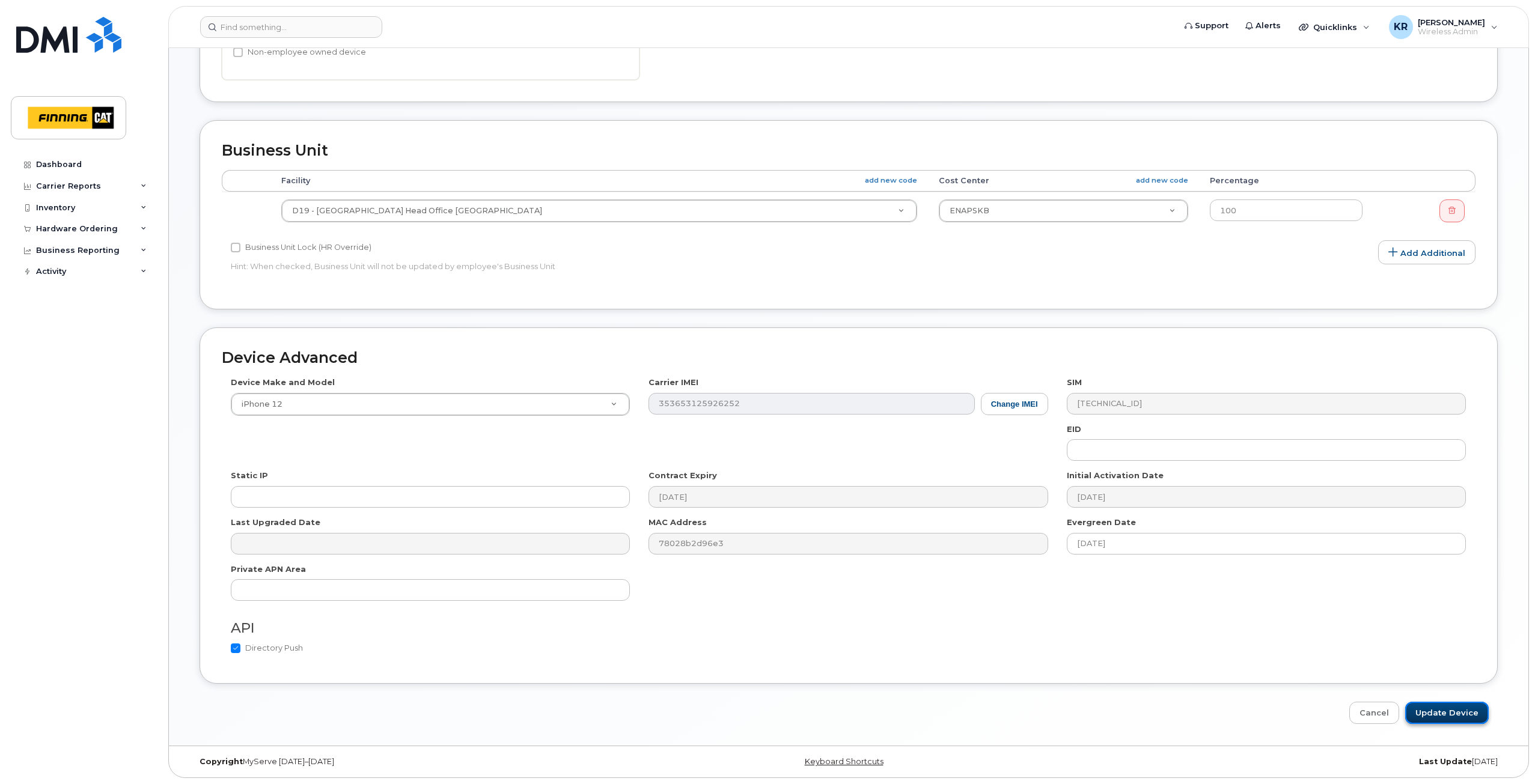
click at [1433, 719] on input "Update Device" at bounding box center [1447, 713] width 84 height 22
type input "Saving..."
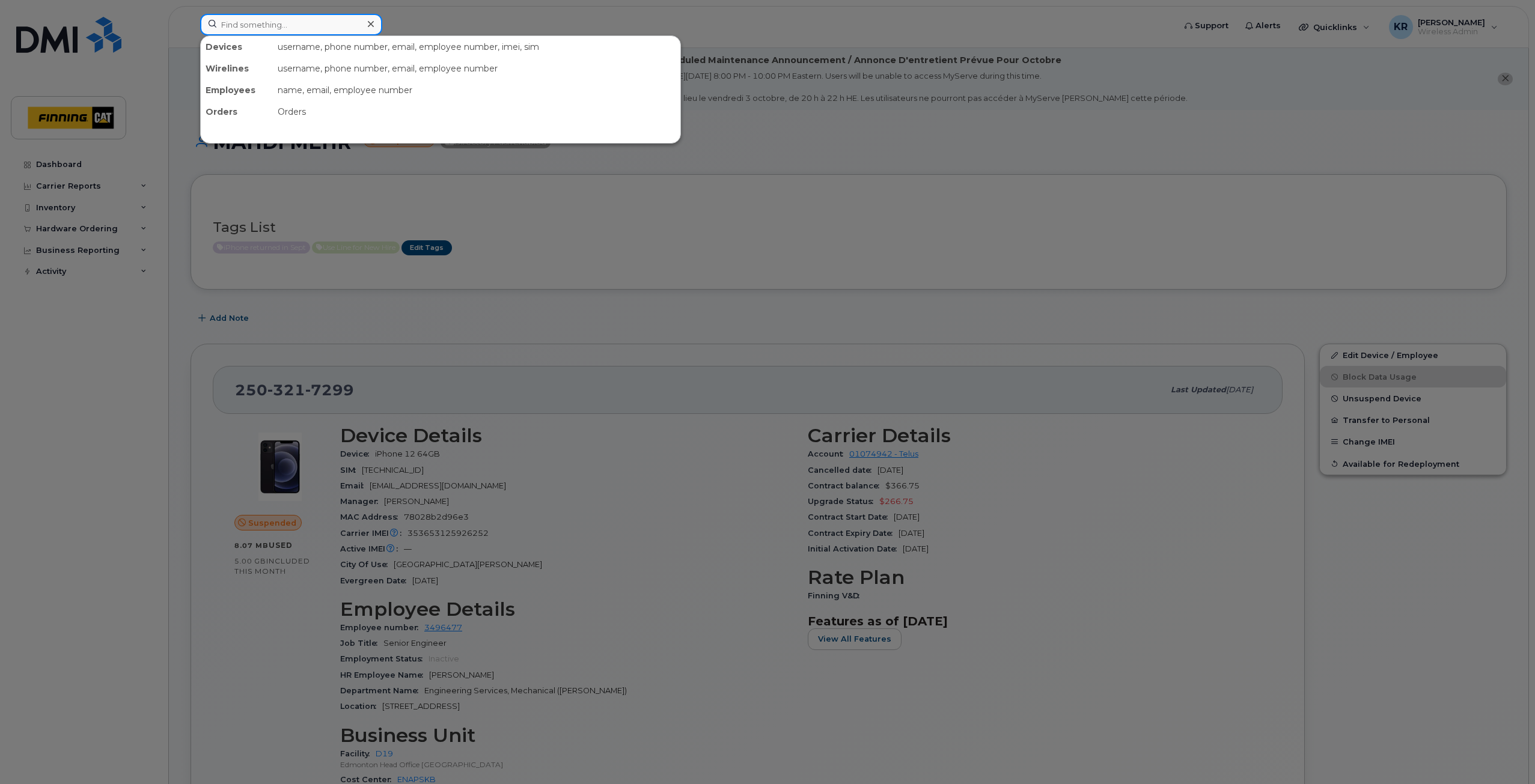
click at [268, 28] on input at bounding box center [291, 24] width 182 height 21
paste input "[PERSON_NAME]"
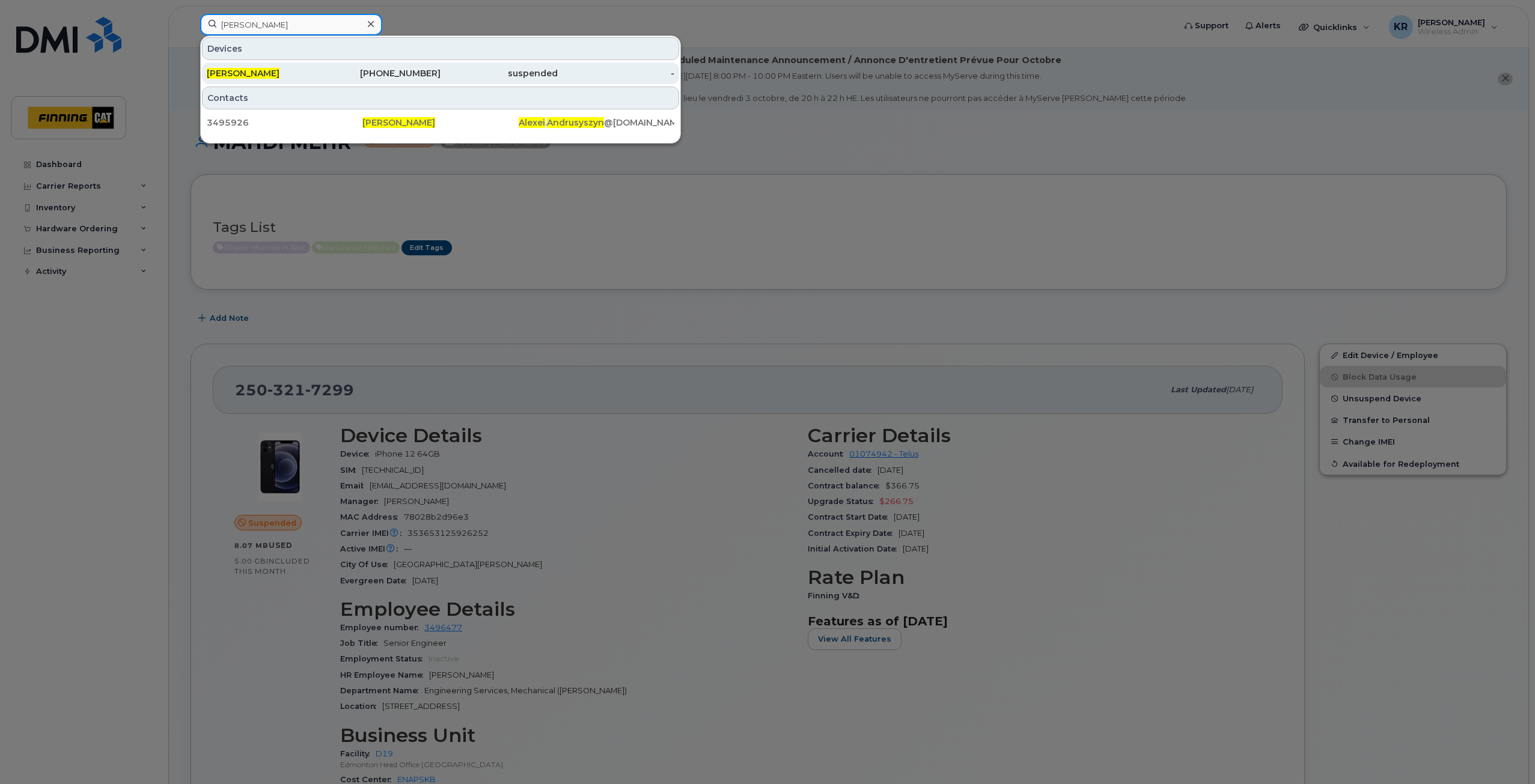
type input "[PERSON_NAME]"
click at [403, 75] on div "[PHONE_NUMBER]" at bounding box center [382, 73] width 117 height 12
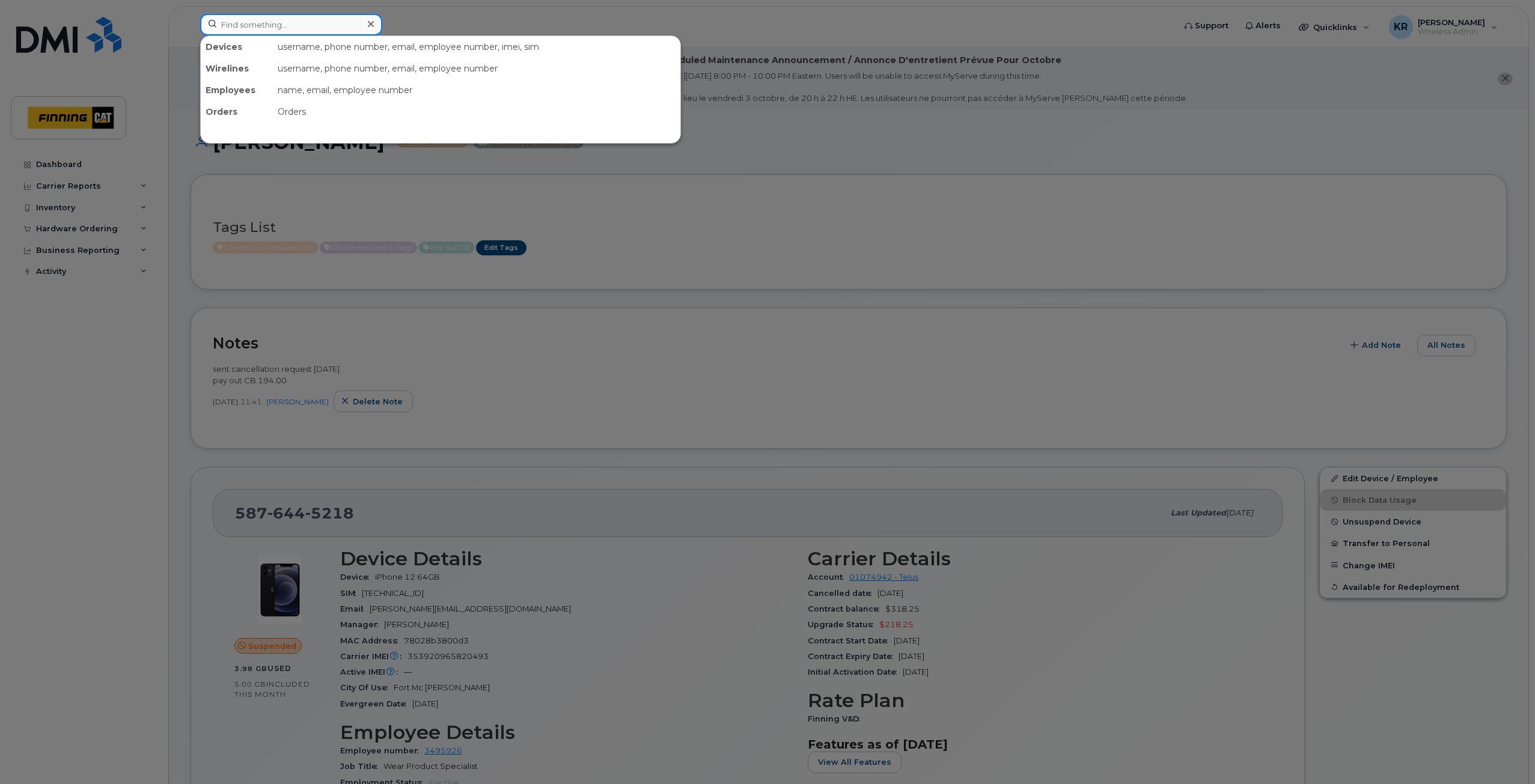
click at [249, 25] on input at bounding box center [291, 24] width 182 height 21
paste input "MAHDI MEHR"
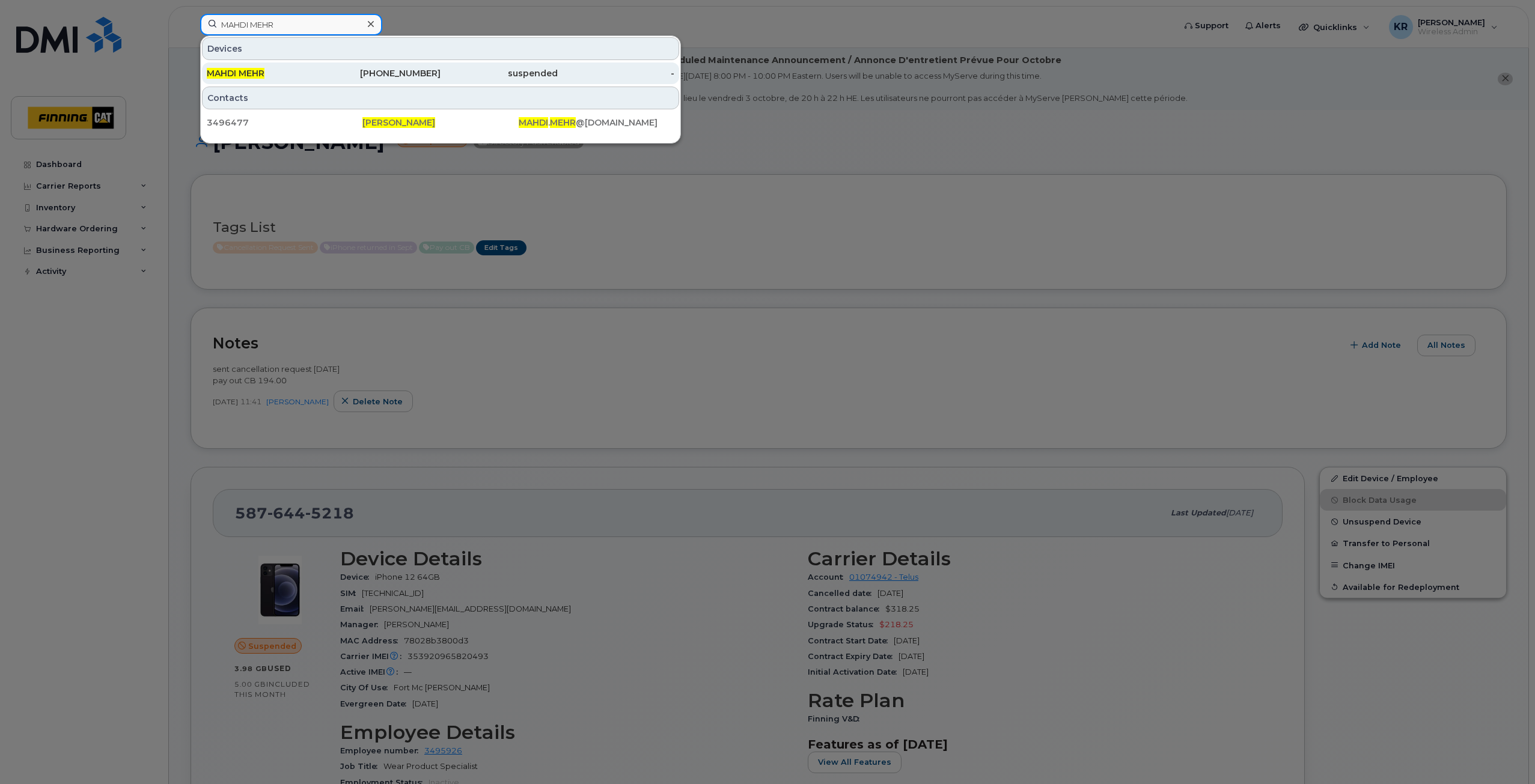
type input "MAHDI MEHR"
click at [333, 72] on div "250-321-7299" at bounding box center [382, 73] width 117 height 12
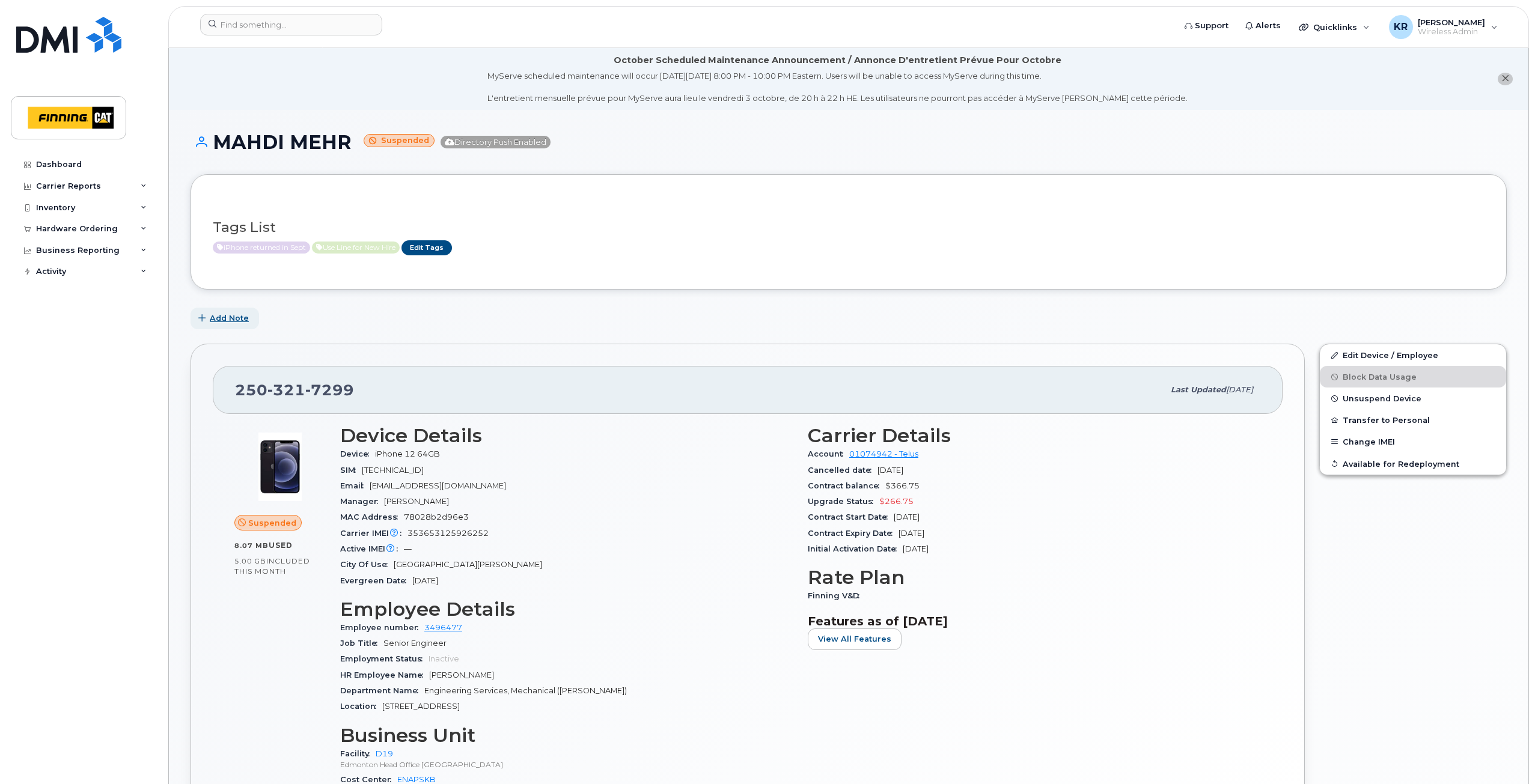
click at [230, 317] on span "Add Note" at bounding box center [230, 317] width 39 height 11
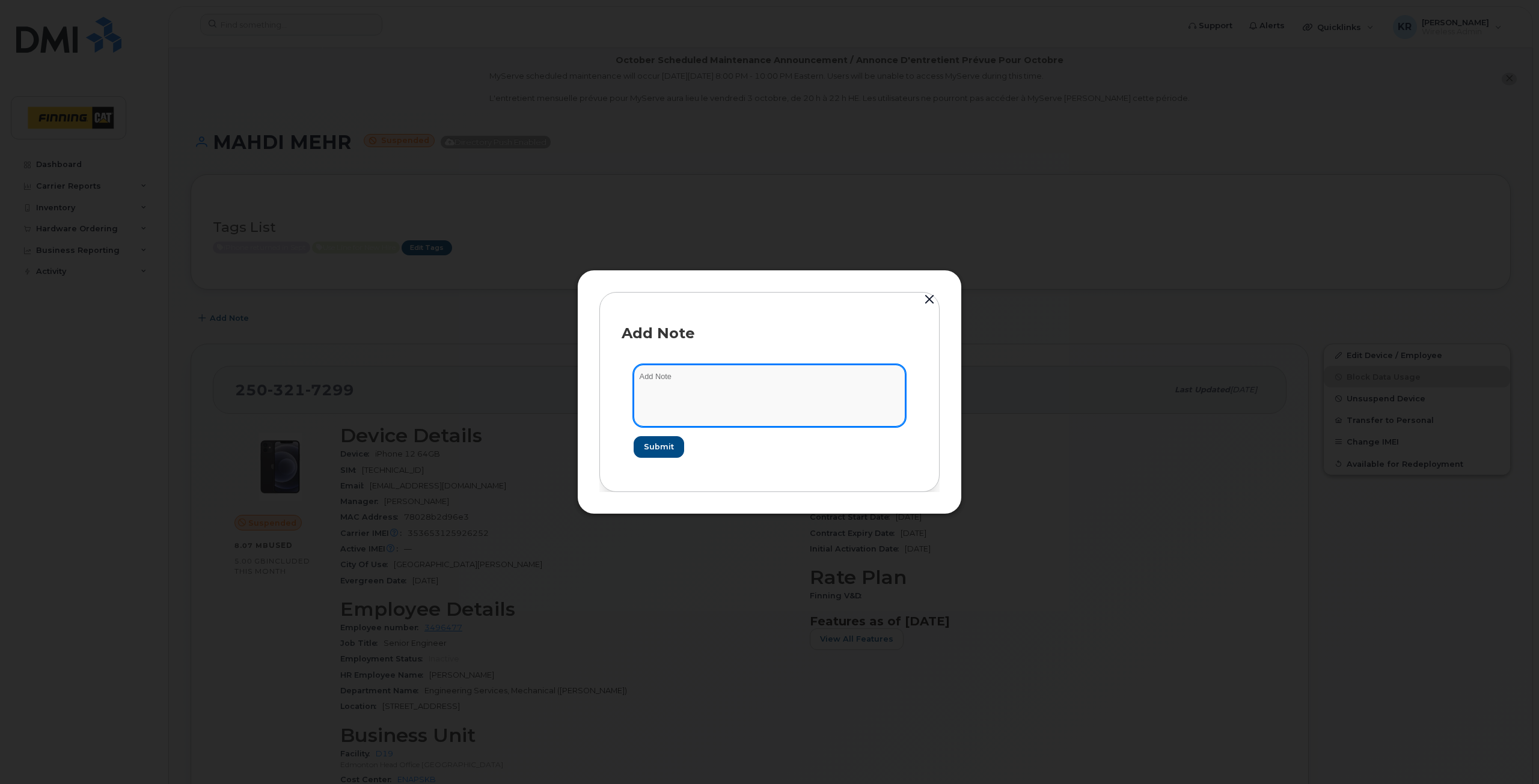
click at [663, 374] on textarea at bounding box center [769, 396] width 271 height 61
type textarea "TELUS showed an error with the Suspension. IQ chat confirmed 7:26 am that the l…"
click at [655, 444] on span "Submit" at bounding box center [656, 446] width 30 height 11
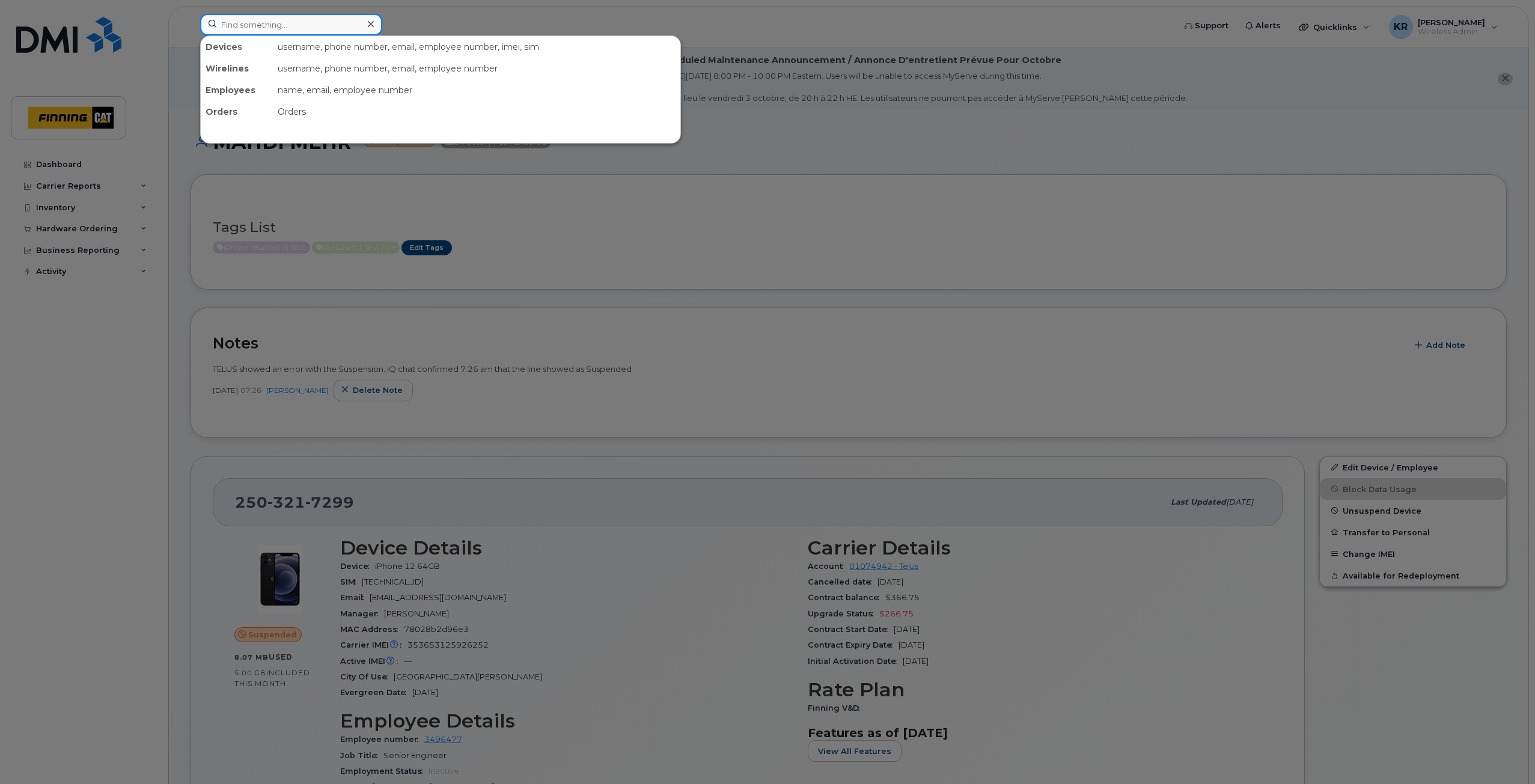
click at [257, 17] on input at bounding box center [291, 24] width 182 height 21
paste input "[PERSON_NAME]"
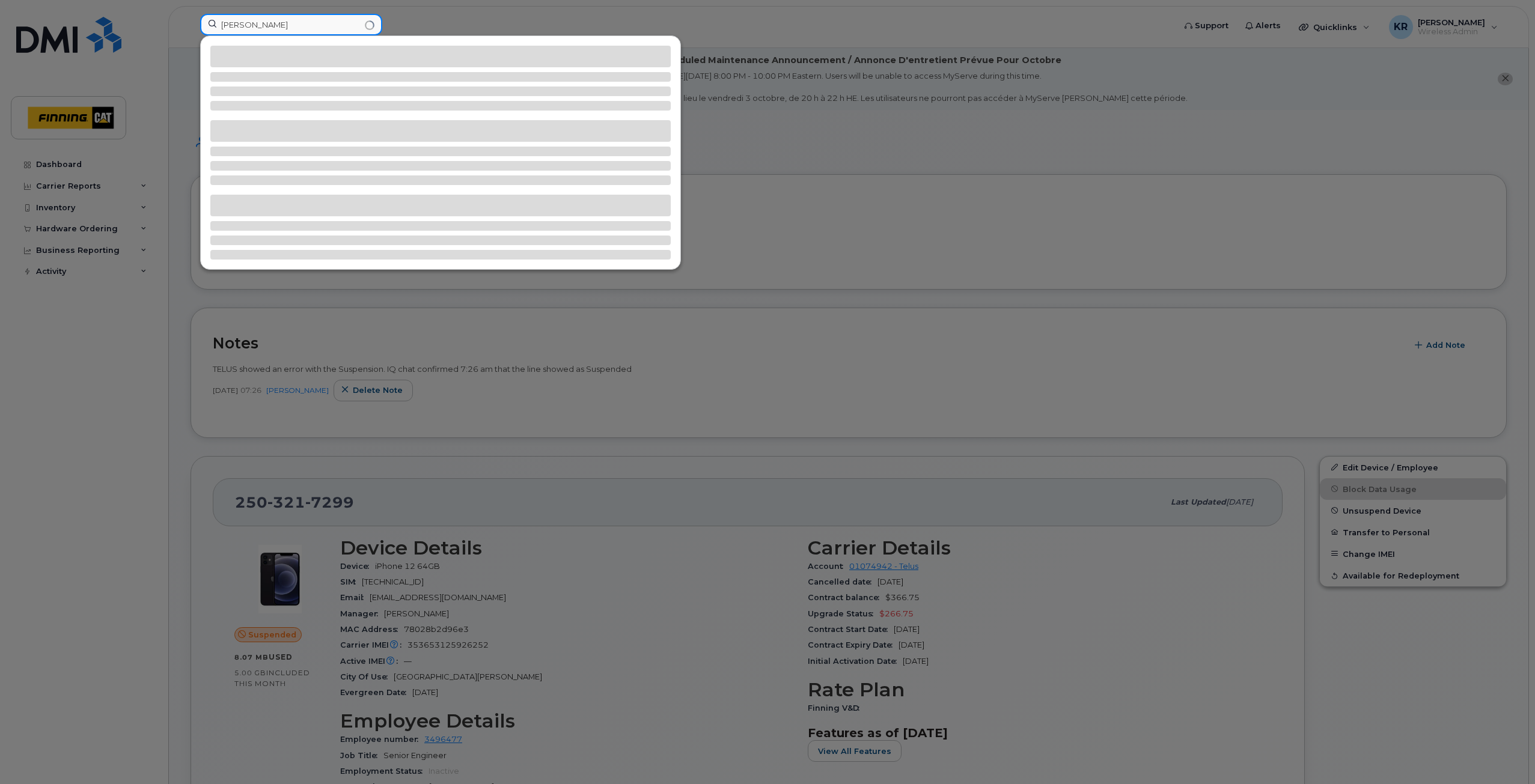
type input "[PERSON_NAME]"
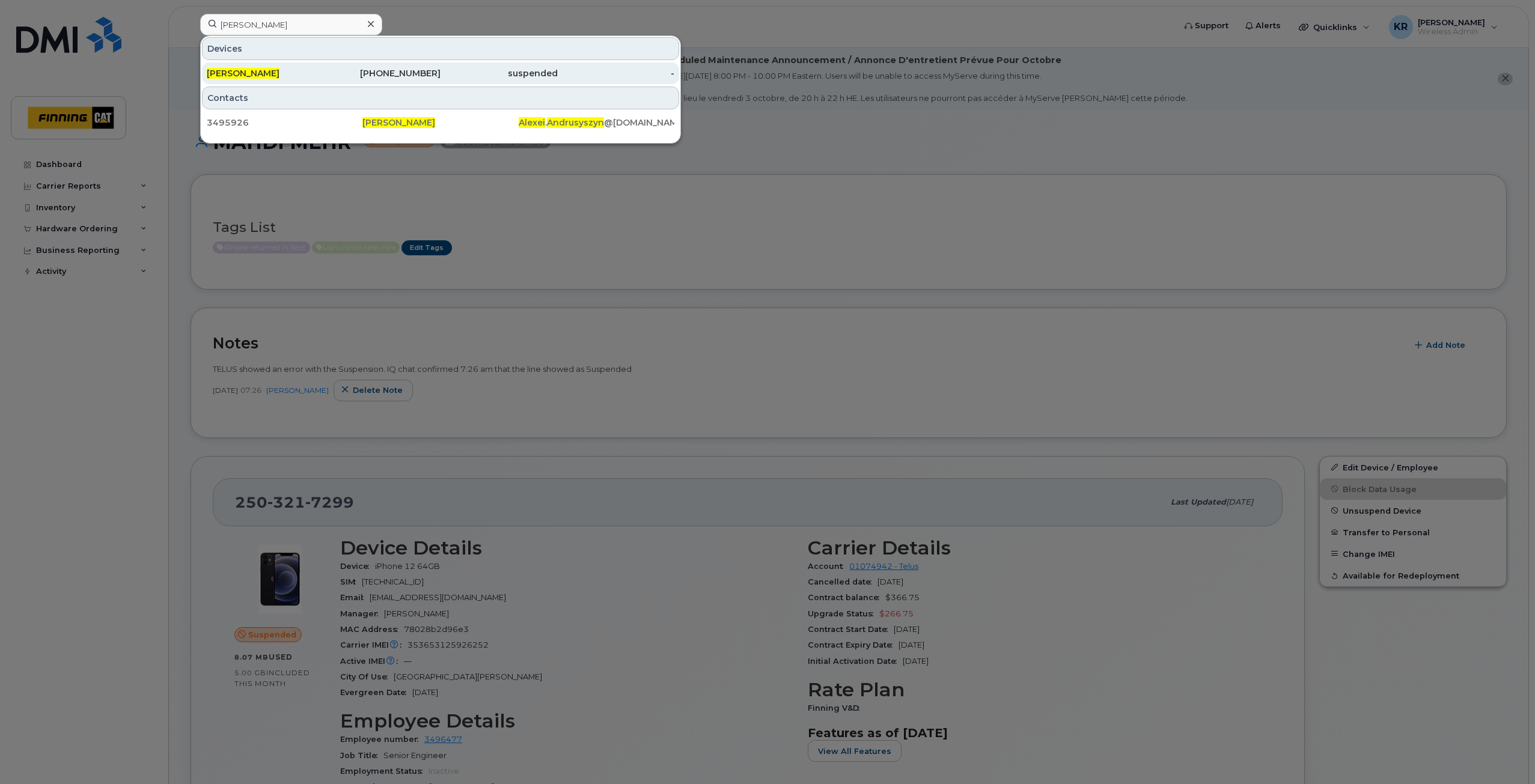
click at [326, 78] on div "[PHONE_NUMBER]" at bounding box center [382, 73] width 117 height 12
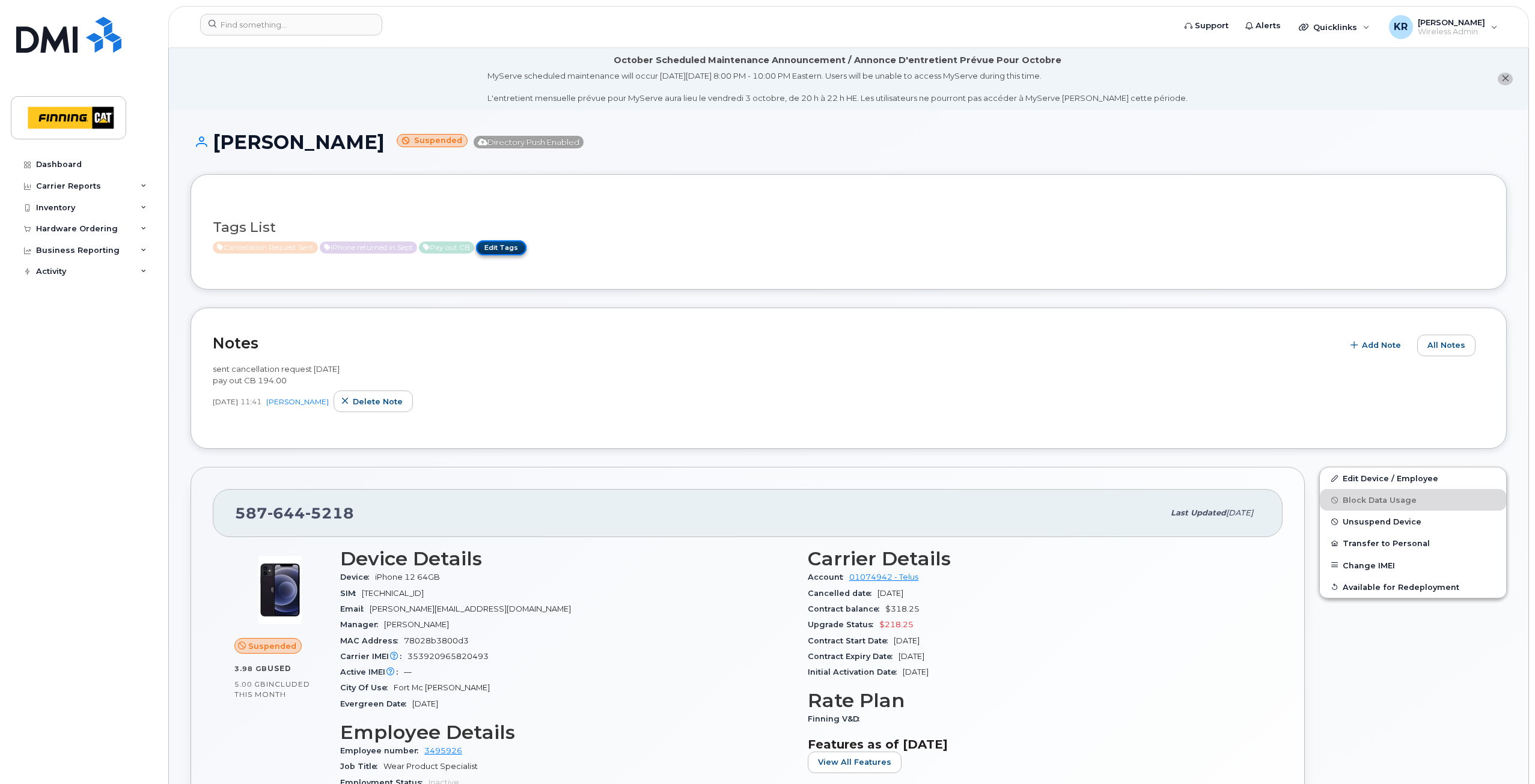
click at [526, 247] on link "Edit Tags" at bounding box center [501, 248] width 50 height 15
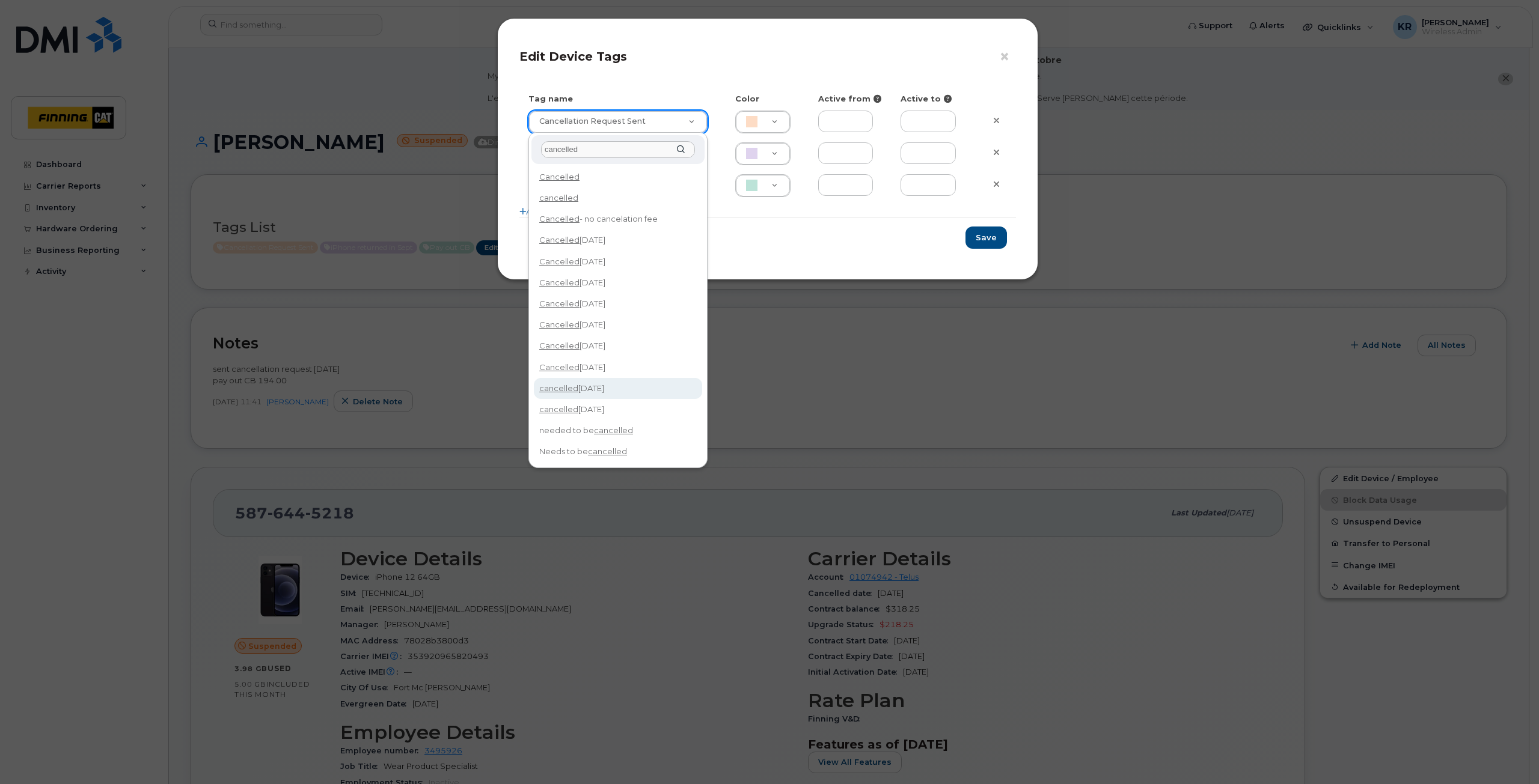
type input "cancelled"
type input "cancelled [DATE]"
type input "F8C6C8"
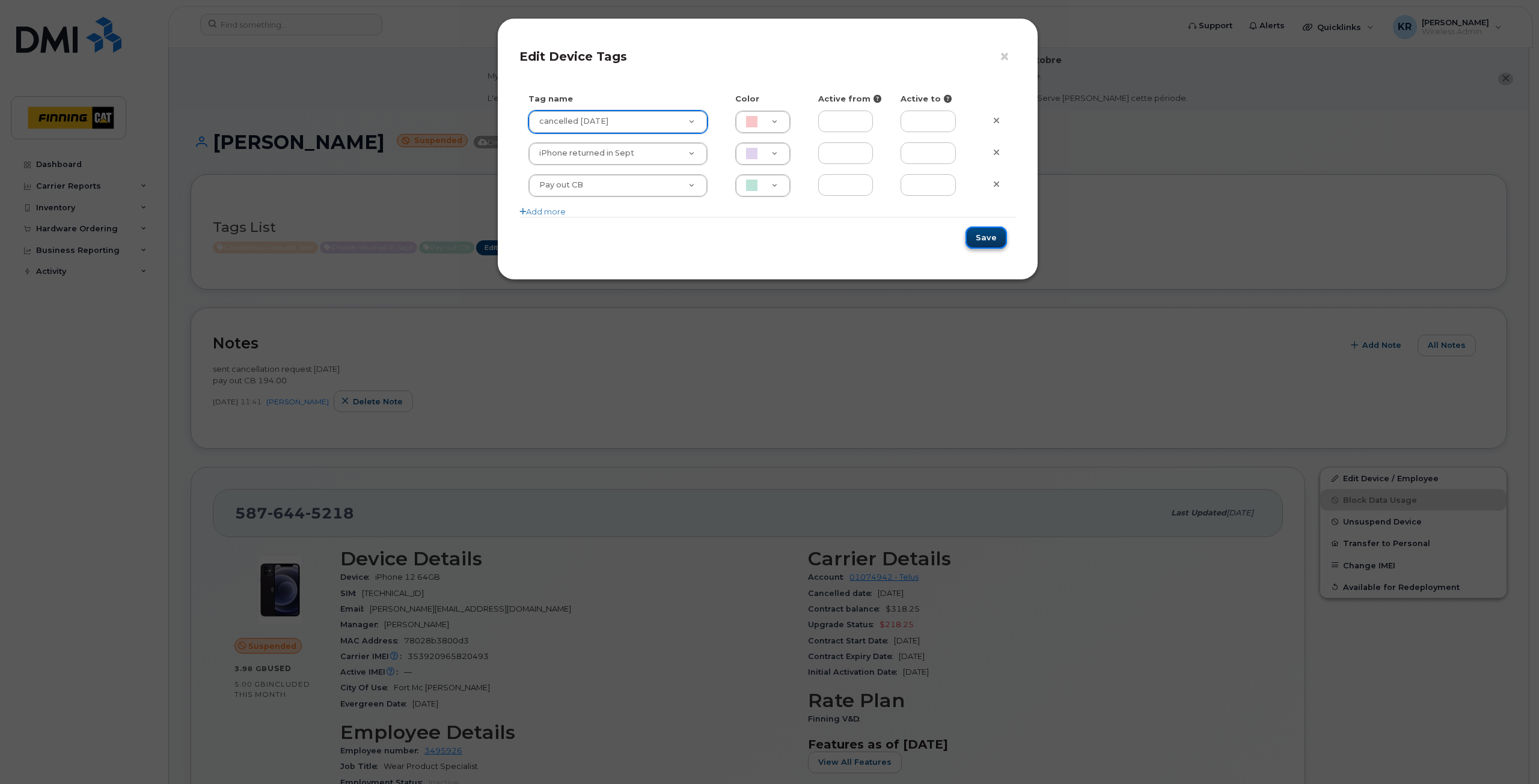
click at [990, 236] on button "Save" at bounding box center [986, 238] width 42 height 22
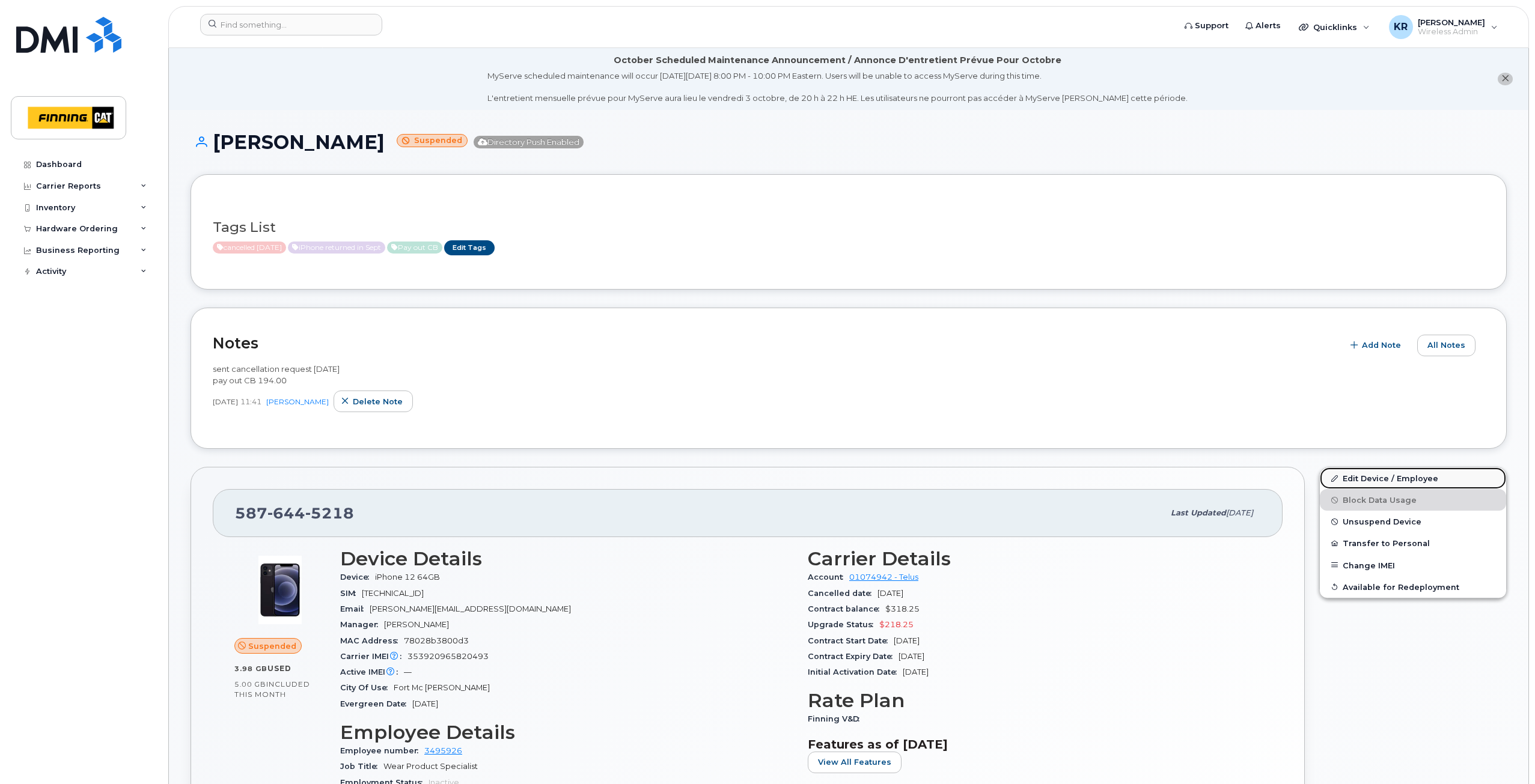
click at [1369, 480] on link "Edit Device / Employee" at bounding box center [1413, 478] width 186 height 21
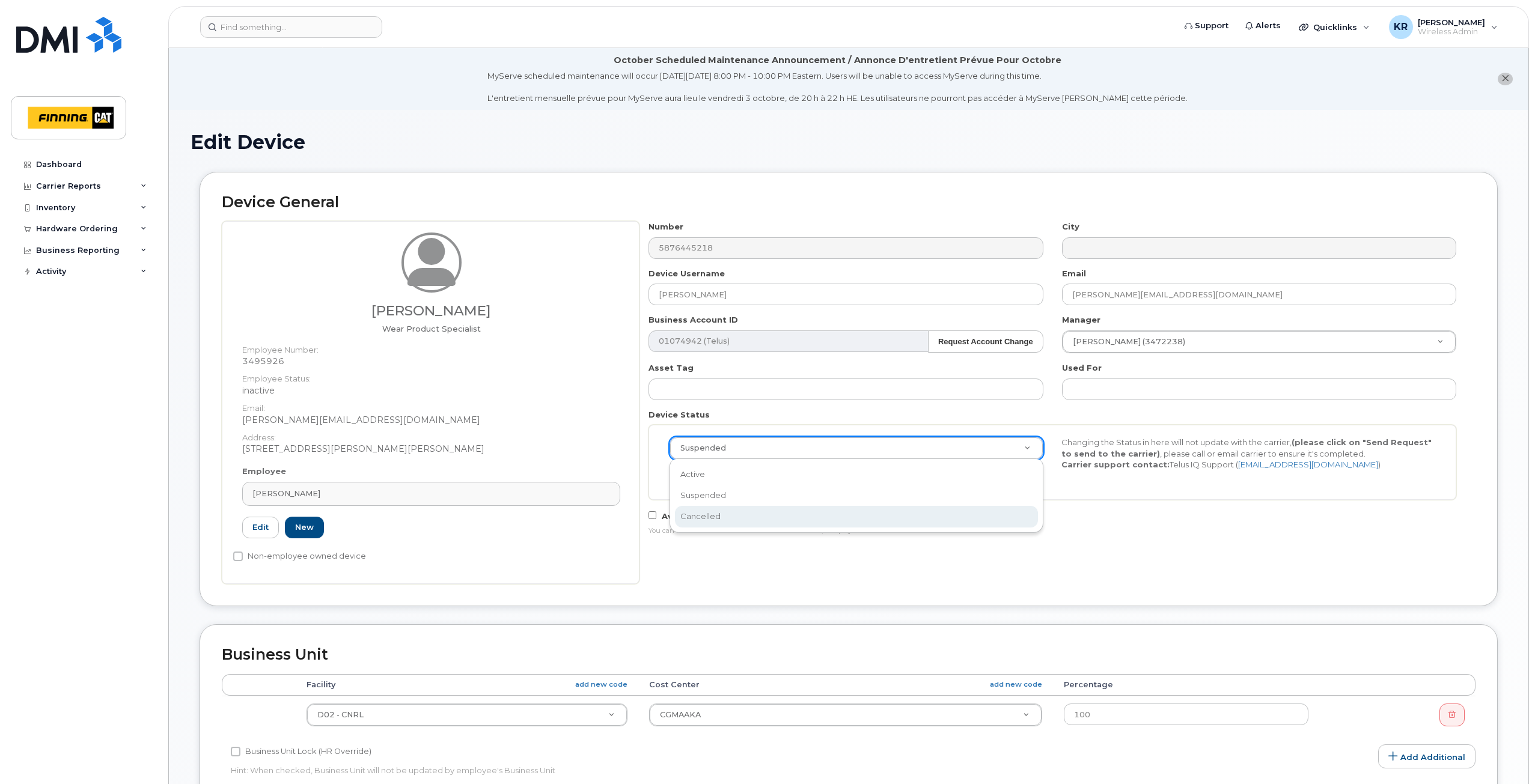
select select "cancelled"
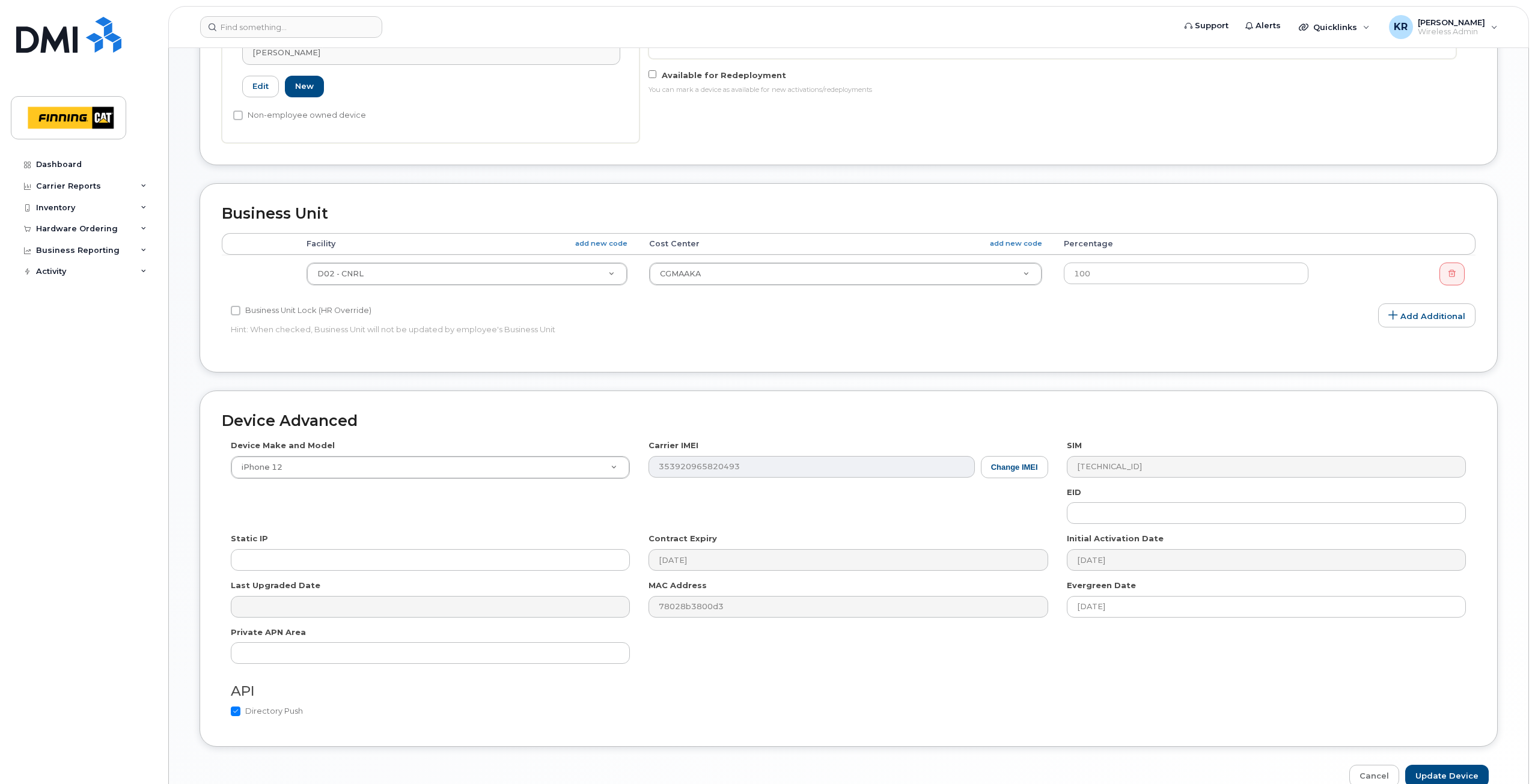
scroll to position [504, 0]
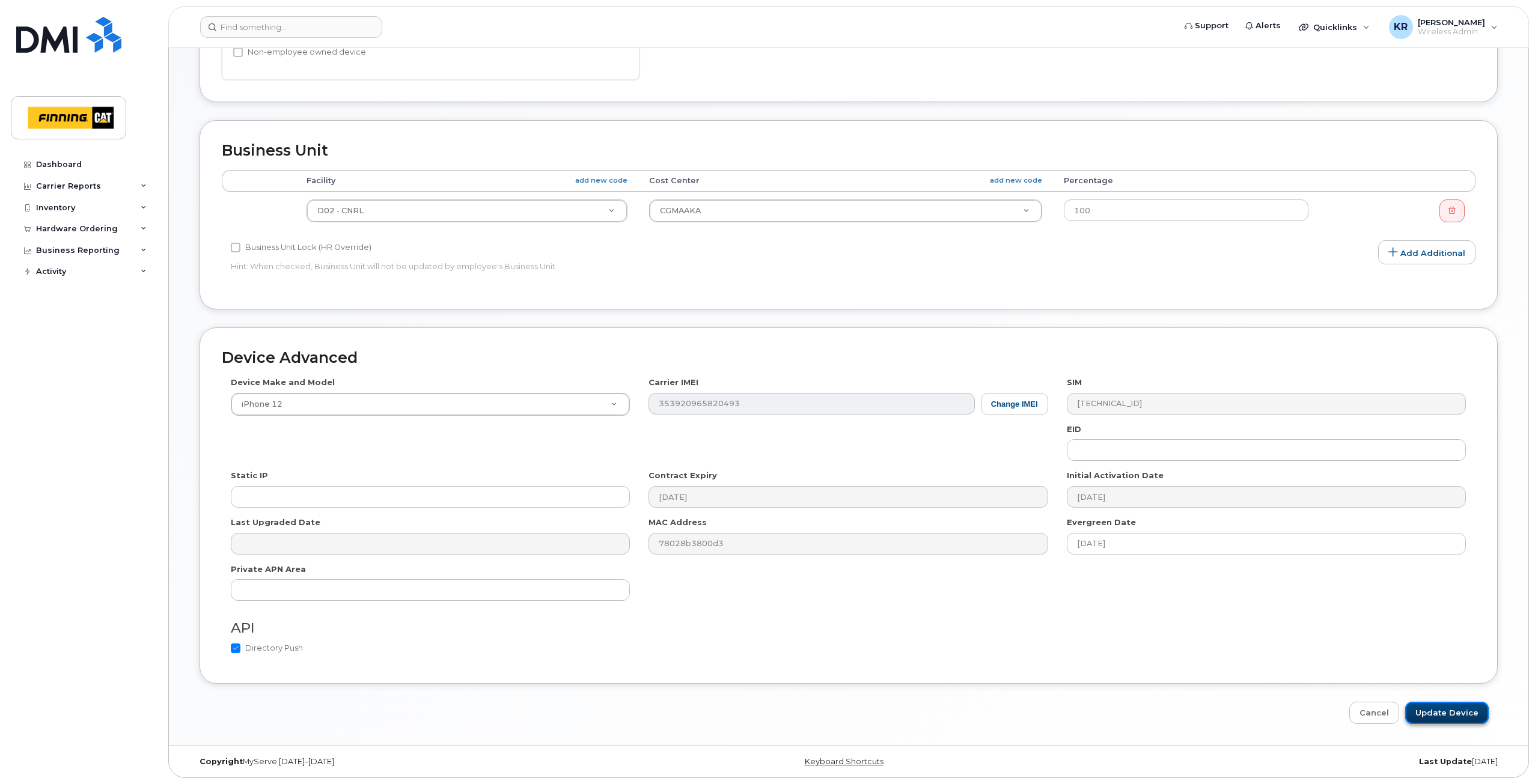
click at [1440, 714] on input "Update Device" at bounding box center [1447, 713] width 84 height 22
type input "Saving..."
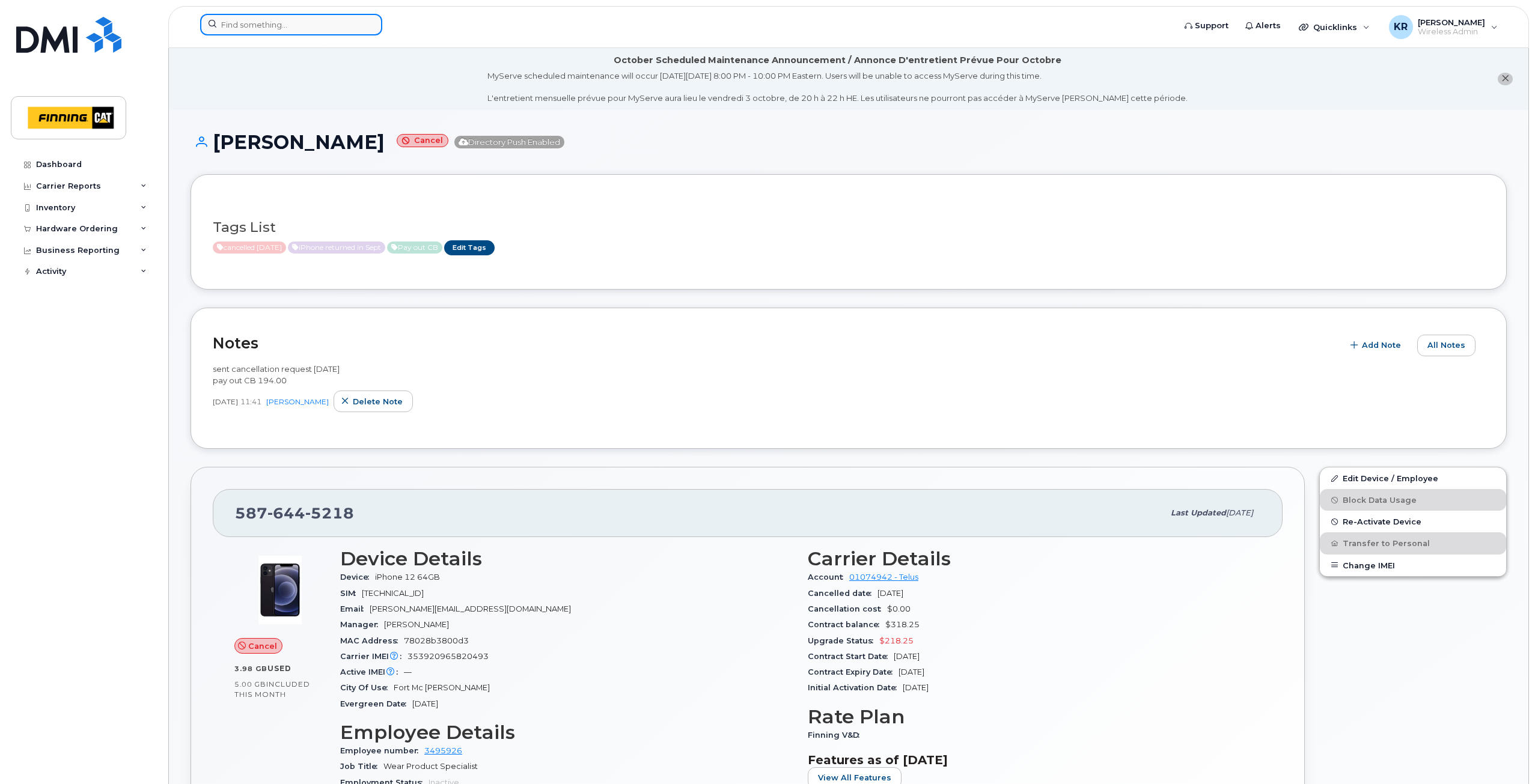
click at [246, 32] on input at bounding box center [291, 24] width 182 height 21
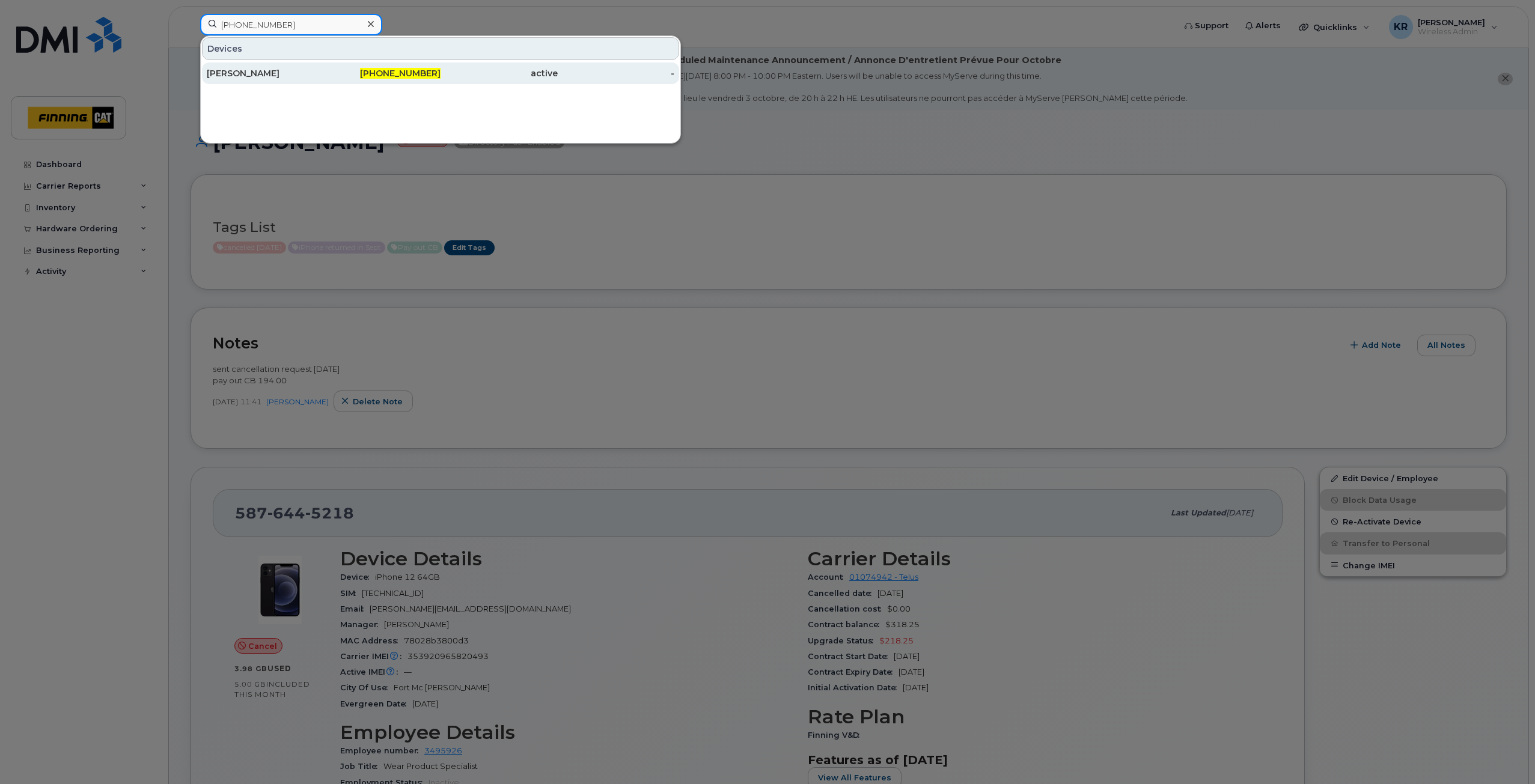
type input "306-209-5127"
click at [382, 73] on span "306-209-5127" at bounding box center [400, 73] width 80 height 11
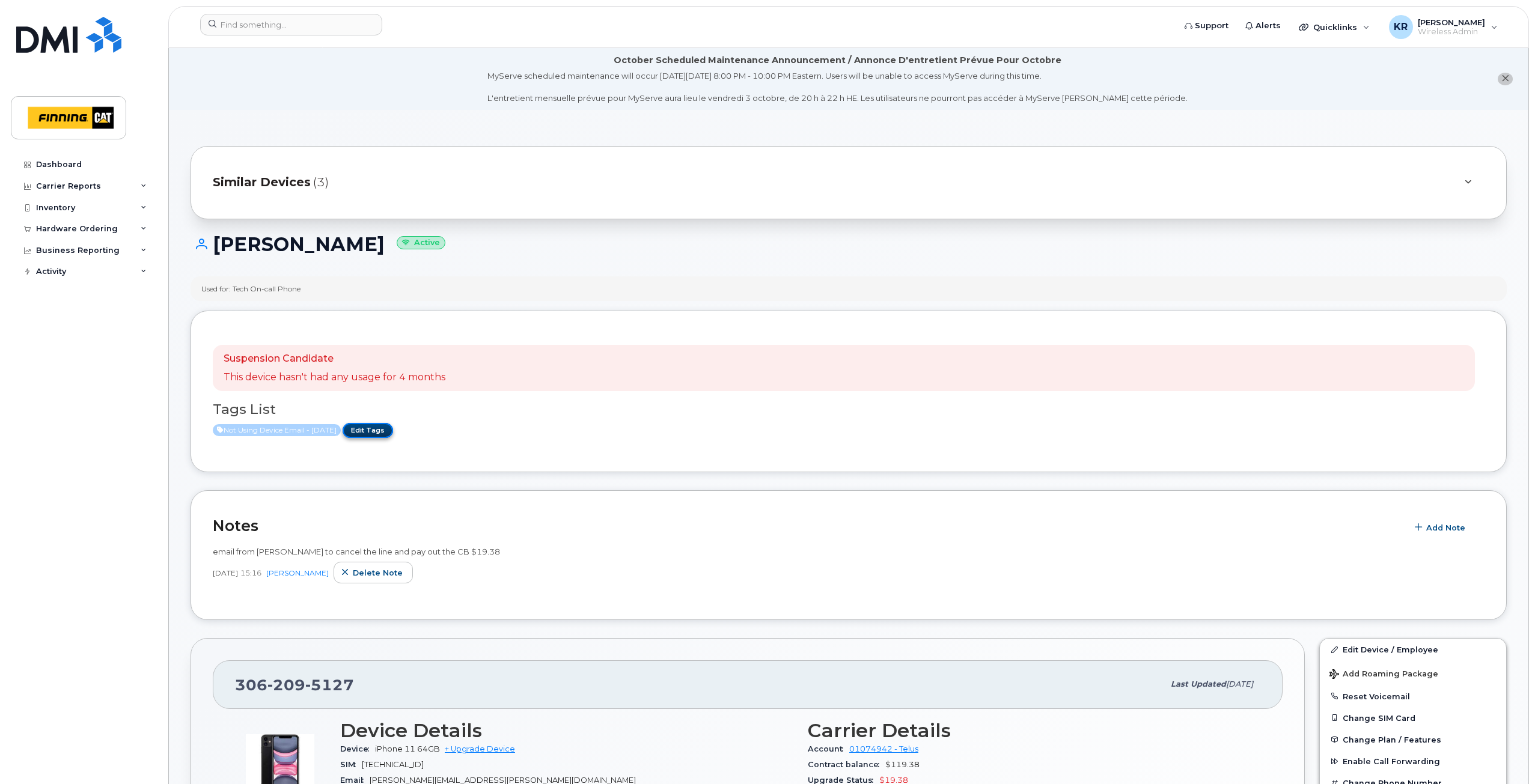
click at [389, 430] on link "Edit Tags" at bounding box center [367, 431] width 50 height 15
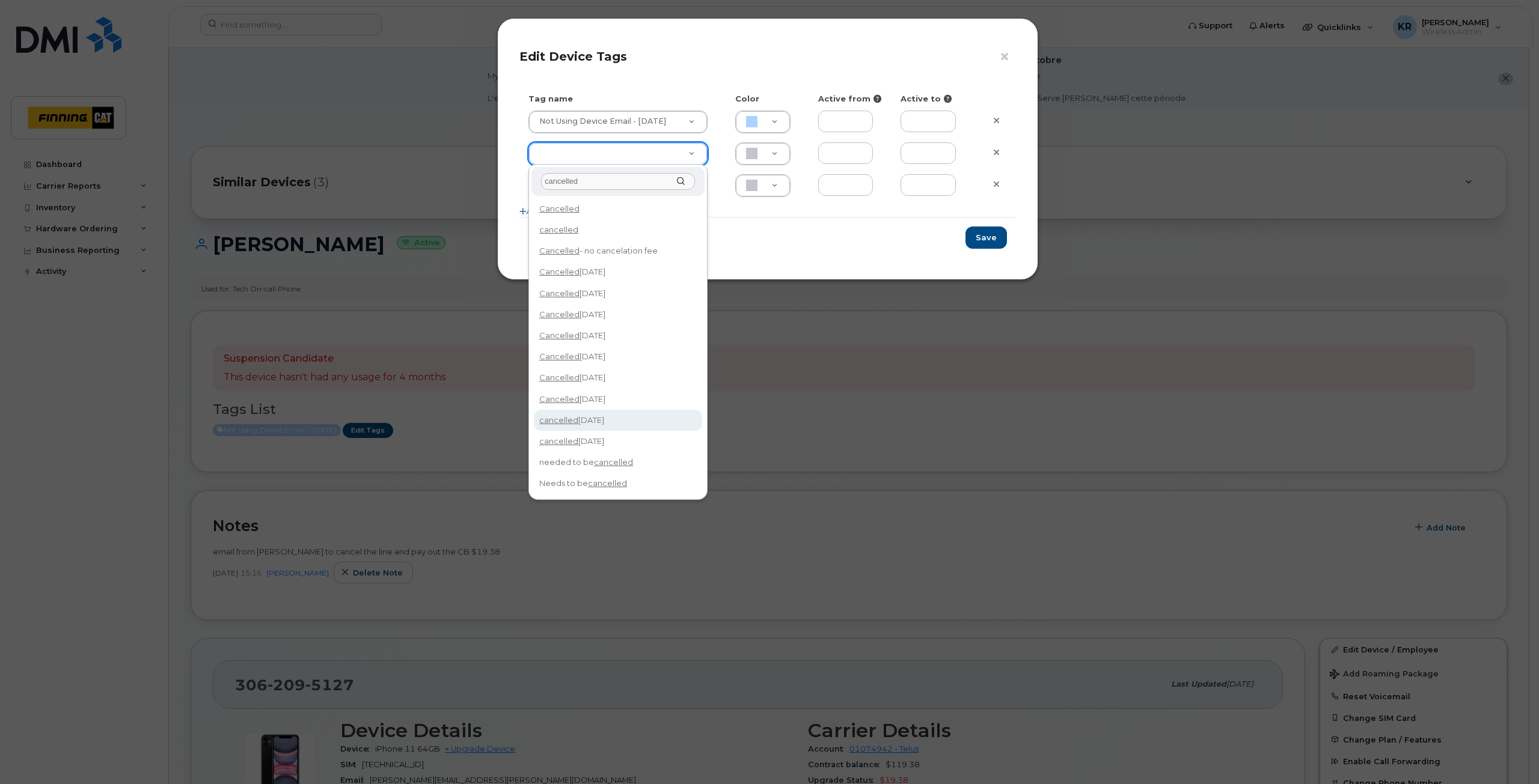
type input "cancelled"
type input "cancelled Oct 14/25"
type input "F8C6C8"
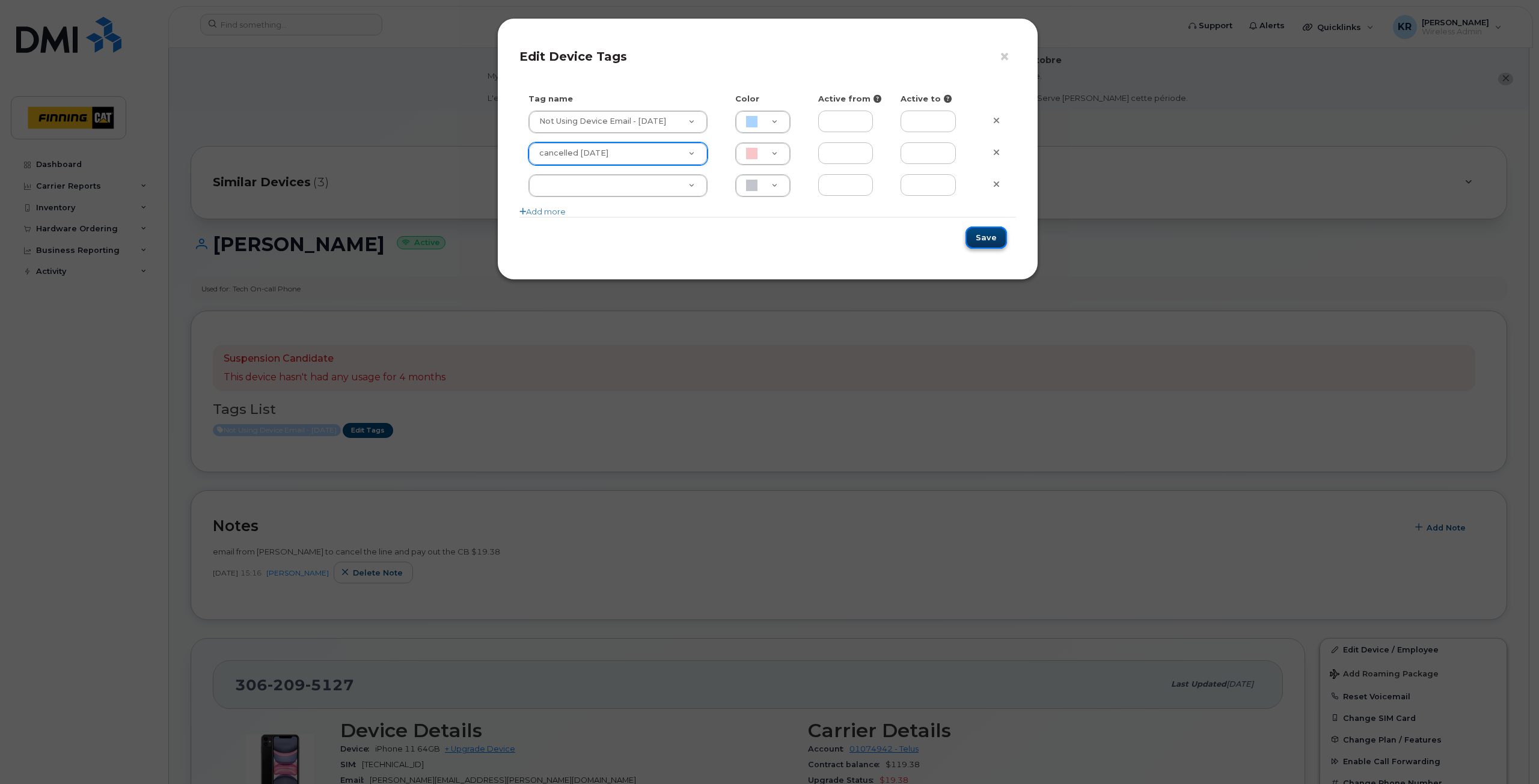
click at [988, 241] on button "Save" at bounding box center [986, 238] width 42 height 22
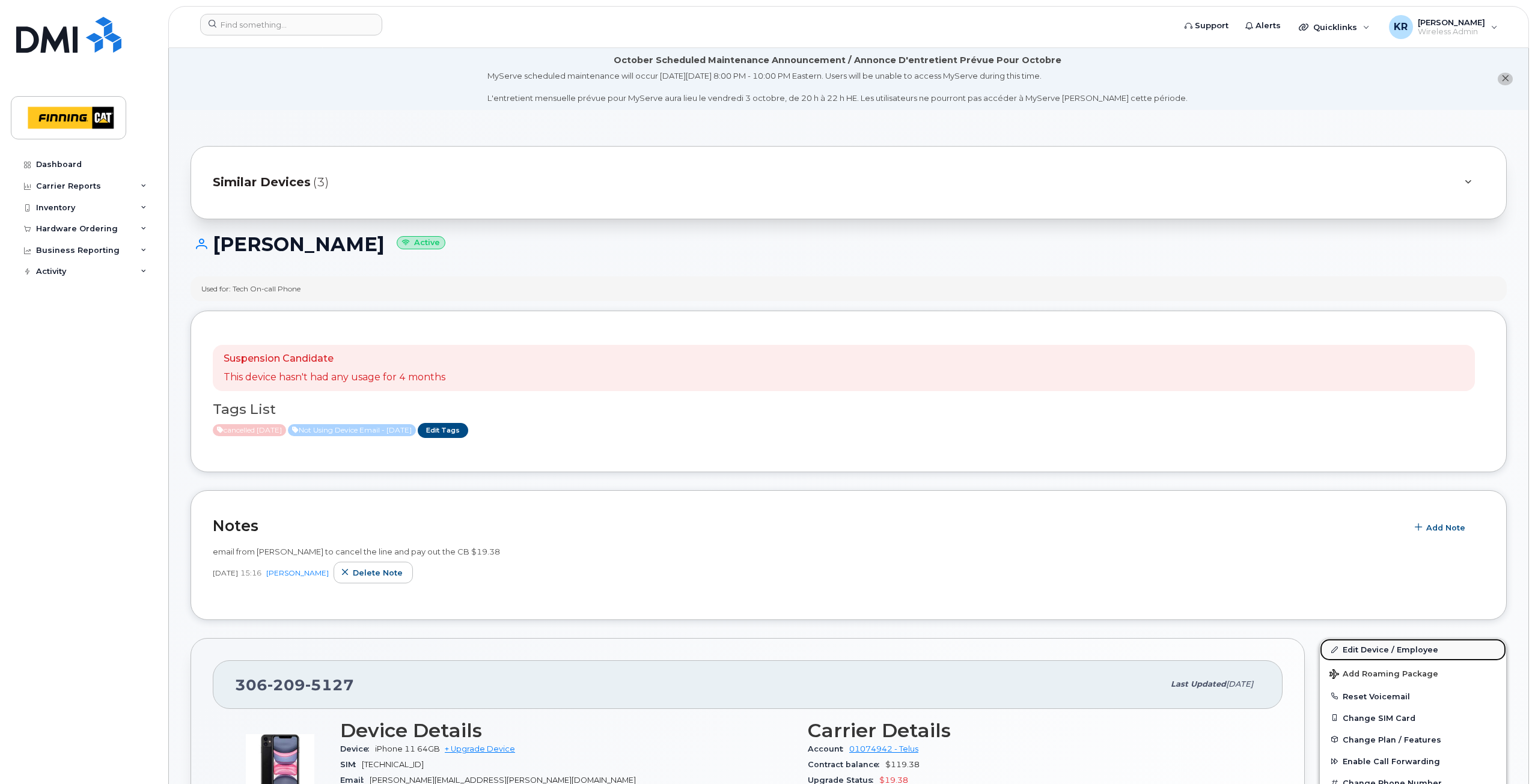
click at [1360, 649] on link "Edit Device / Employee" at bounding box center [1413, 649] width 186 height 21
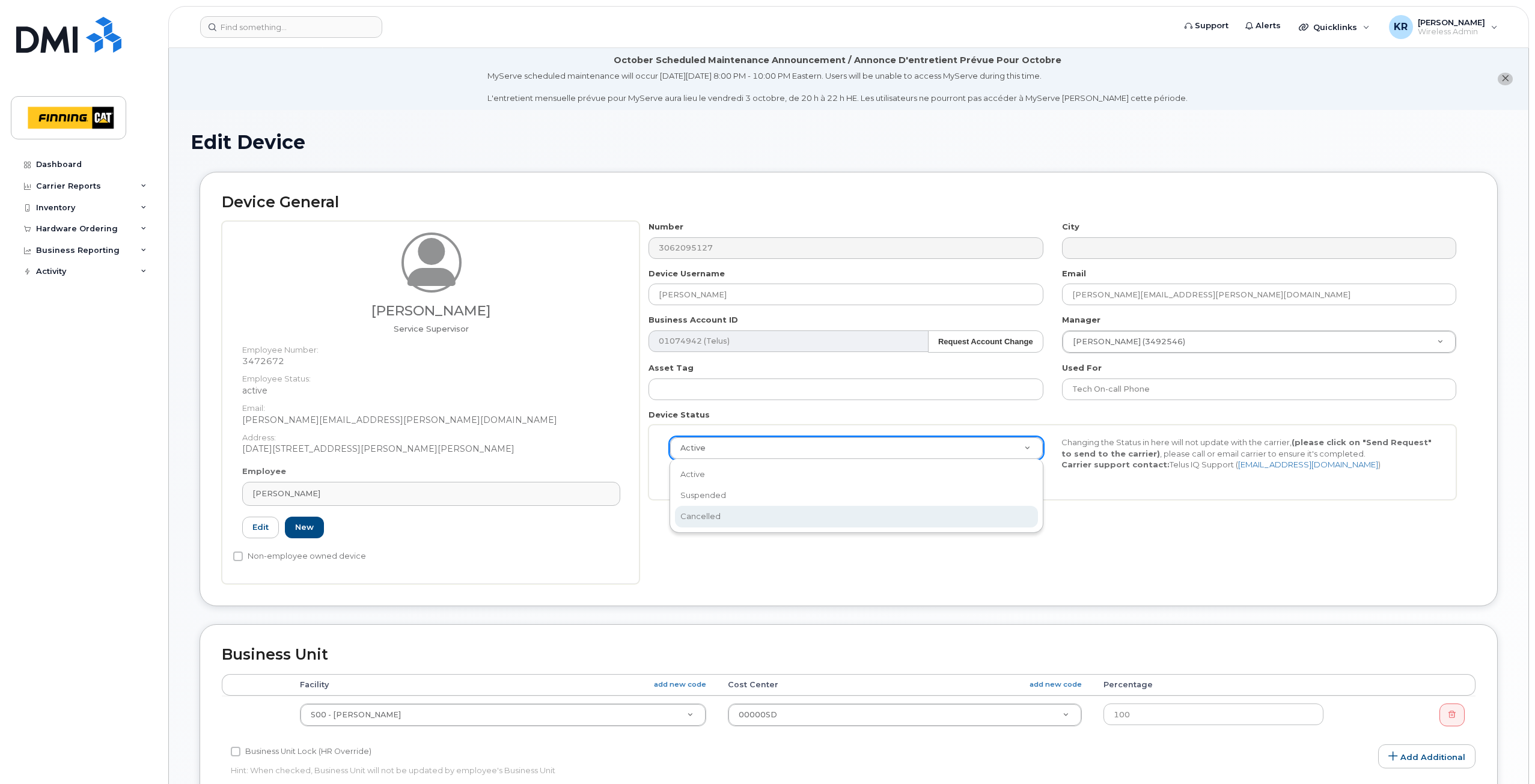
select select "cancelled"
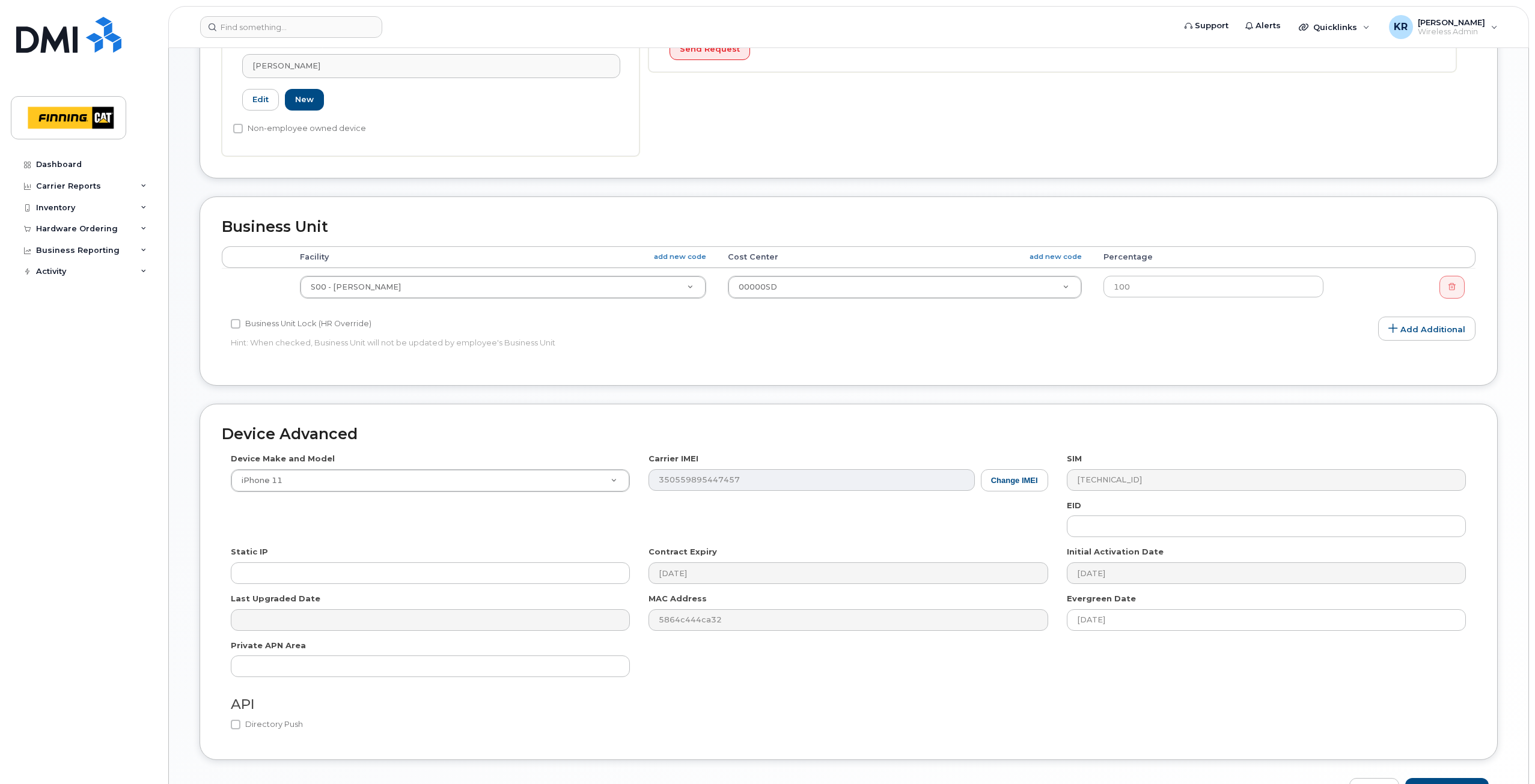
scroll to position [504, 0]
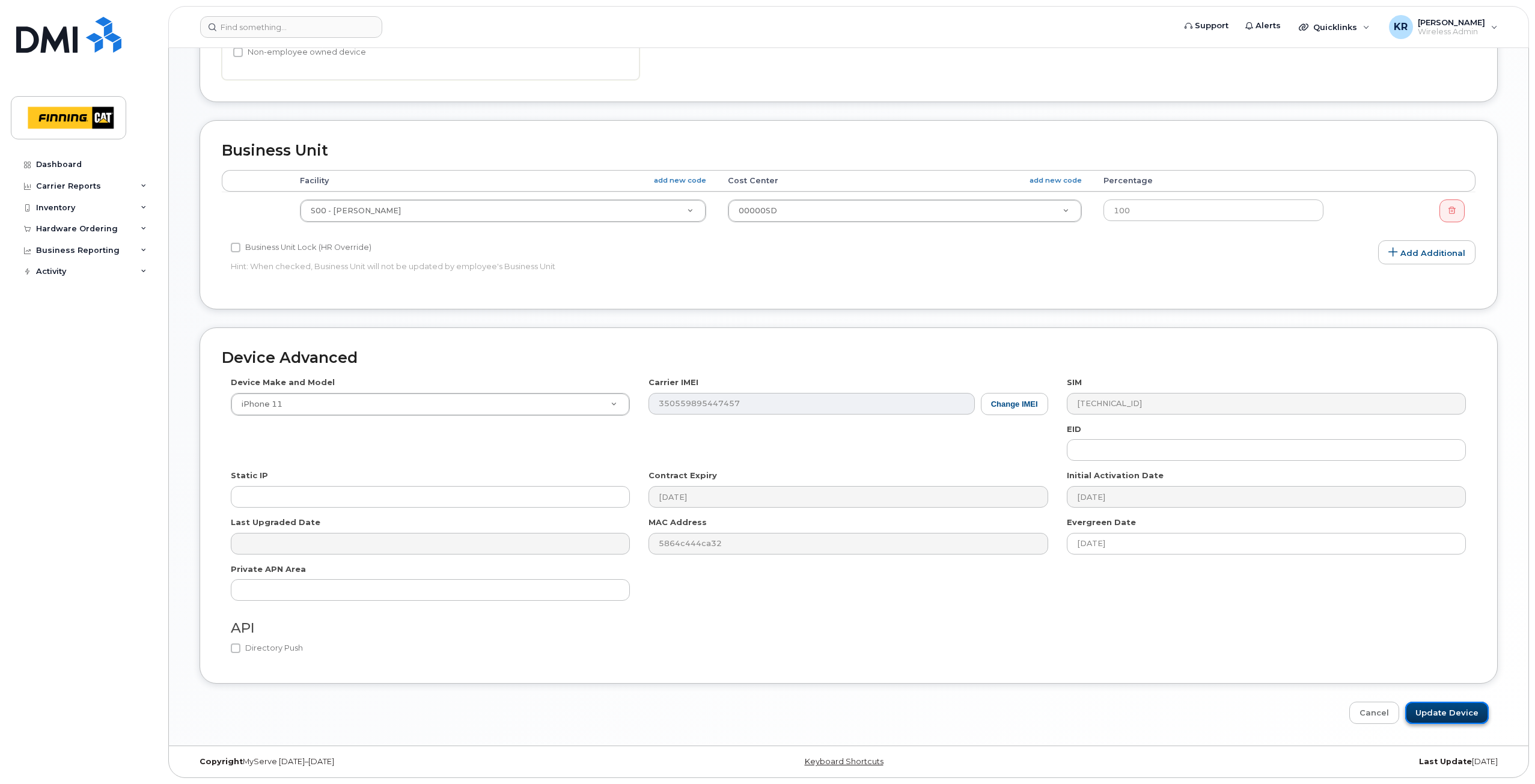
click at [1445, 712] on input "Update Device" at bounding box center [1447, 713] width 84 height 22
type input "Saving..."
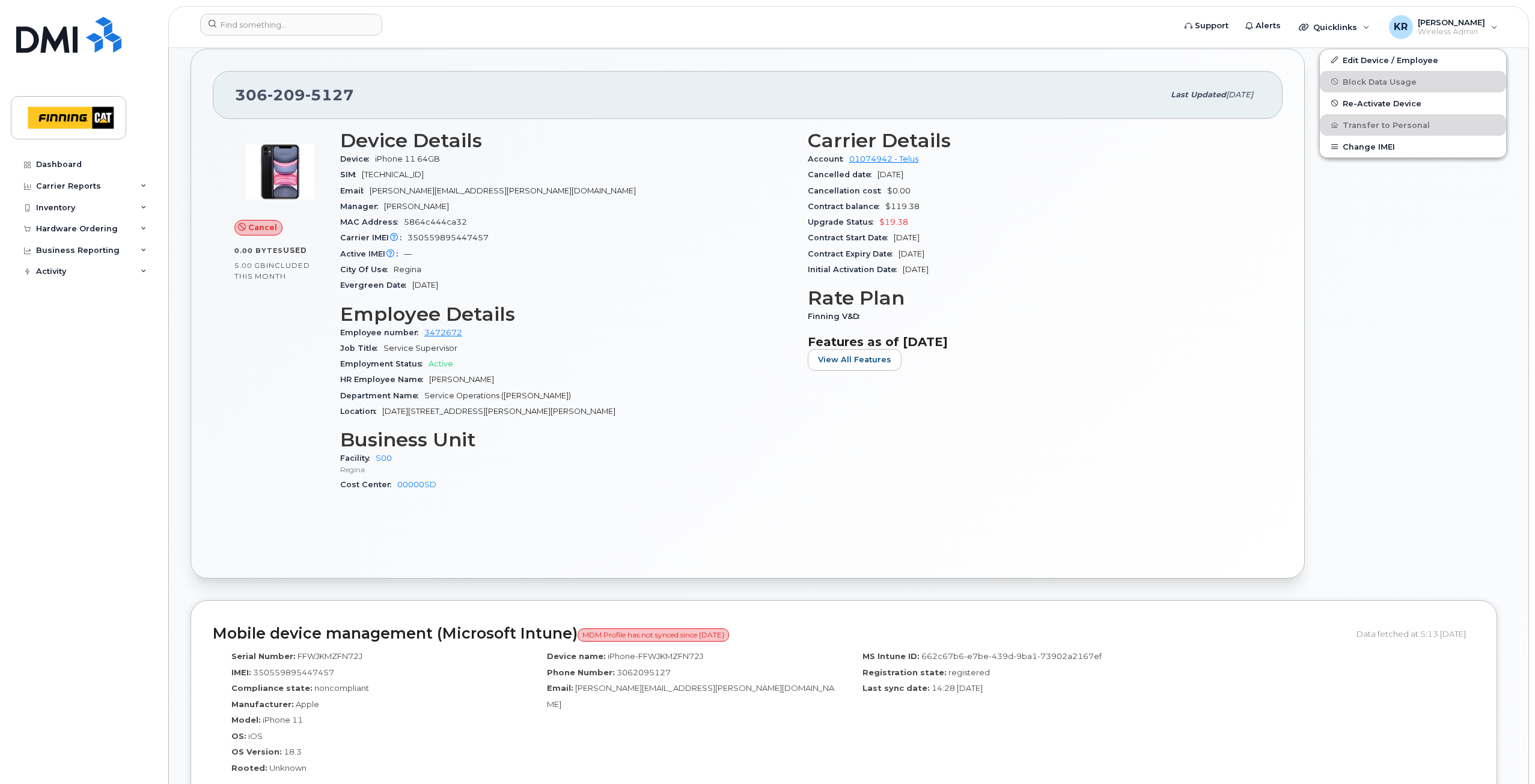
scroll to position [601, 0]
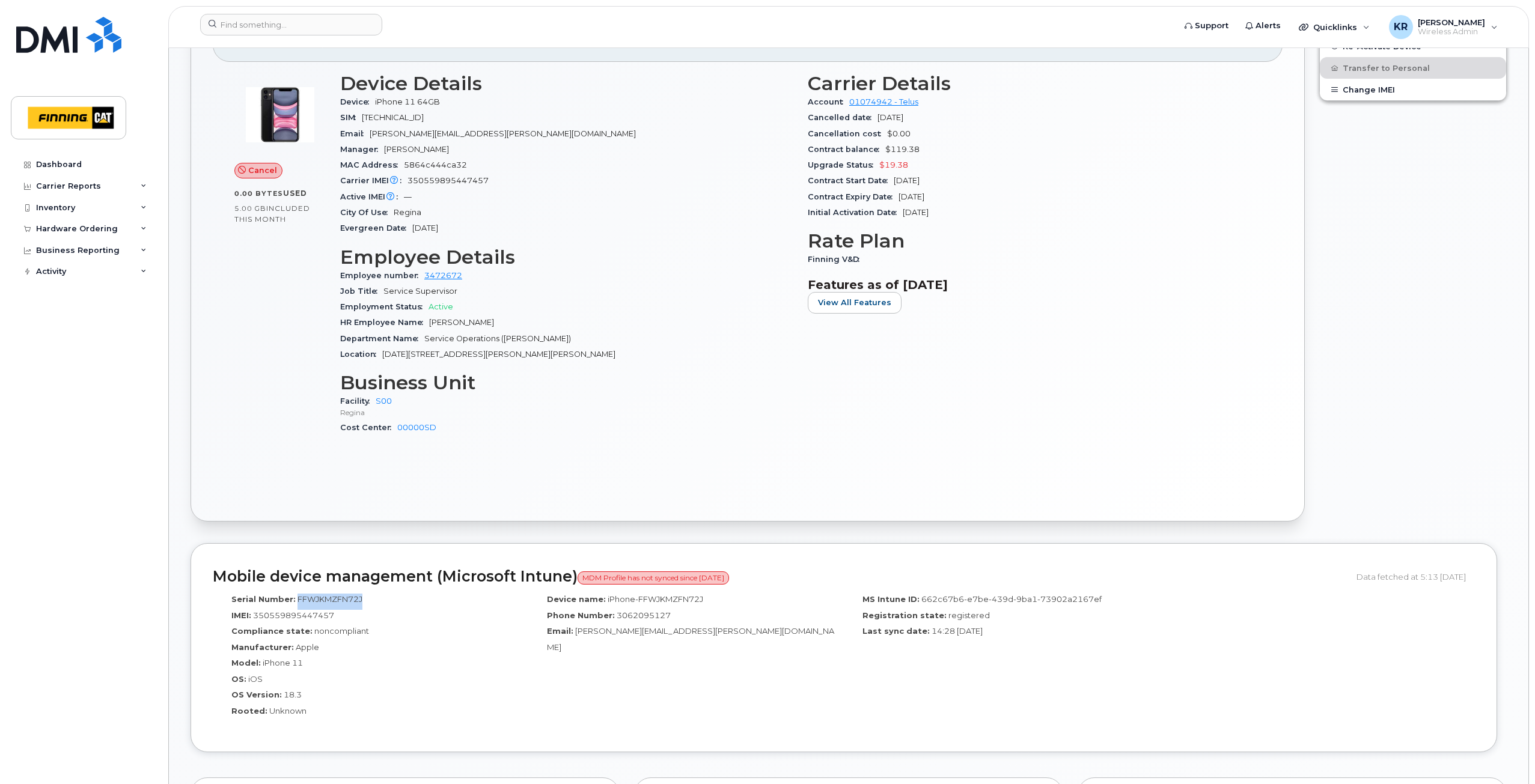
drag, startPoint x: 294, startPoint y: 599, endPoint x: 360, endPoint y: 598, distance: 66.0
click at [360, 598] on span "FFWJKMZFN72J" at bounding box center [330, 599] width 65 height 9
copy span "FFWJKMZFN72J"
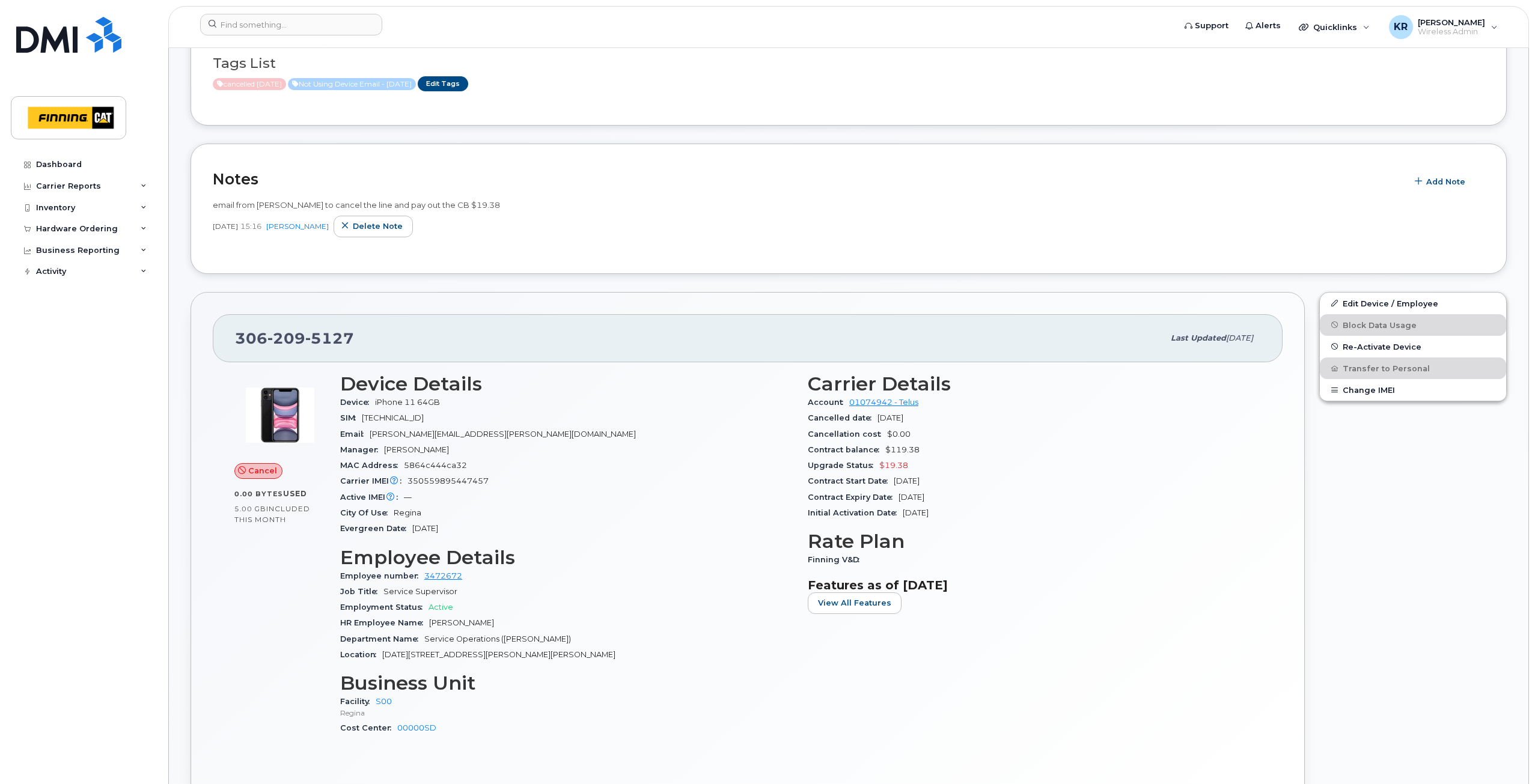
scroll to position [0, 0]
